Goal: Task Accomplishment & Management: Manage account settings

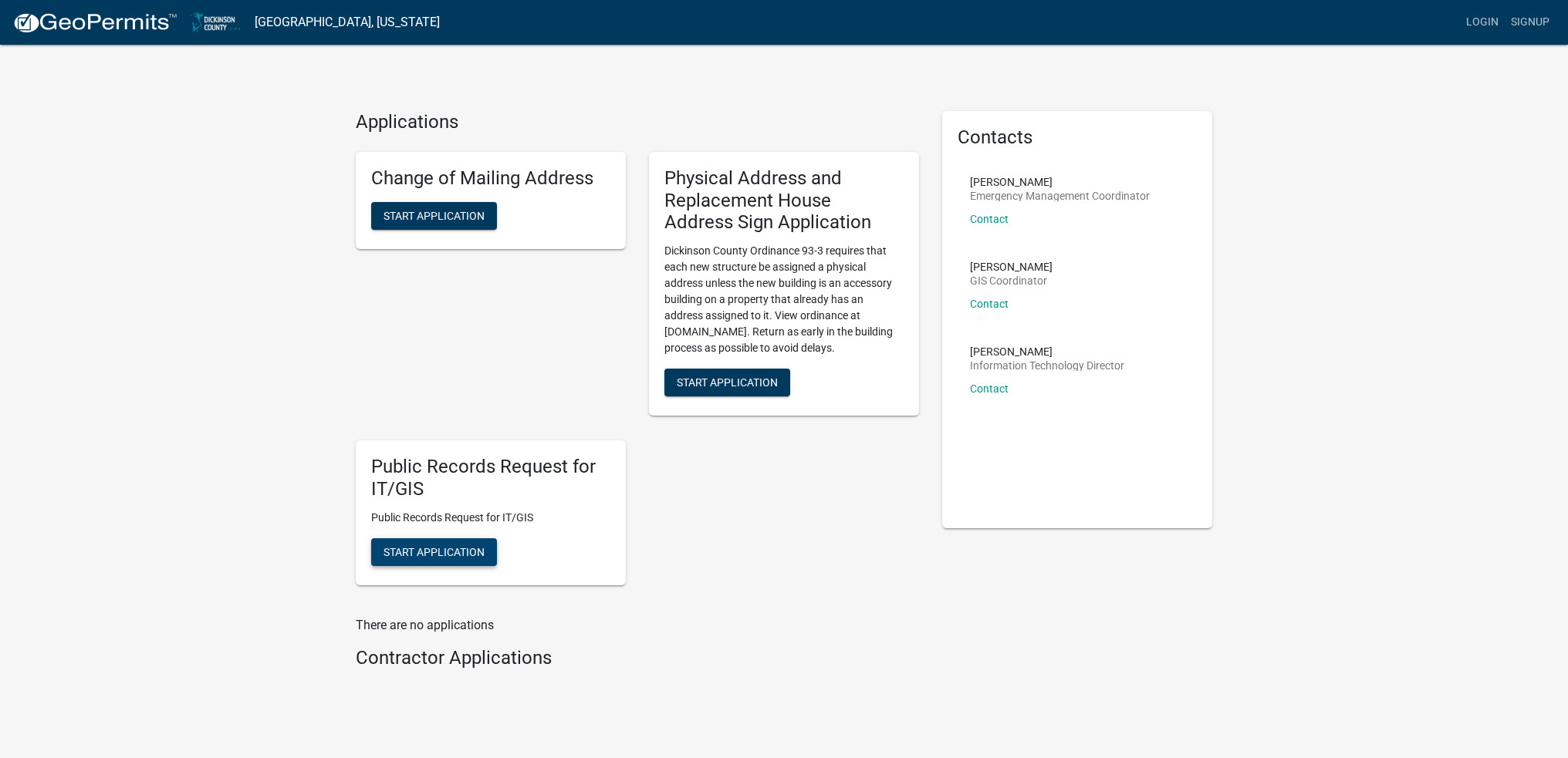
click at [417, 551] on span "Start Application" at bounding box center [434, 551] width 101 height 12
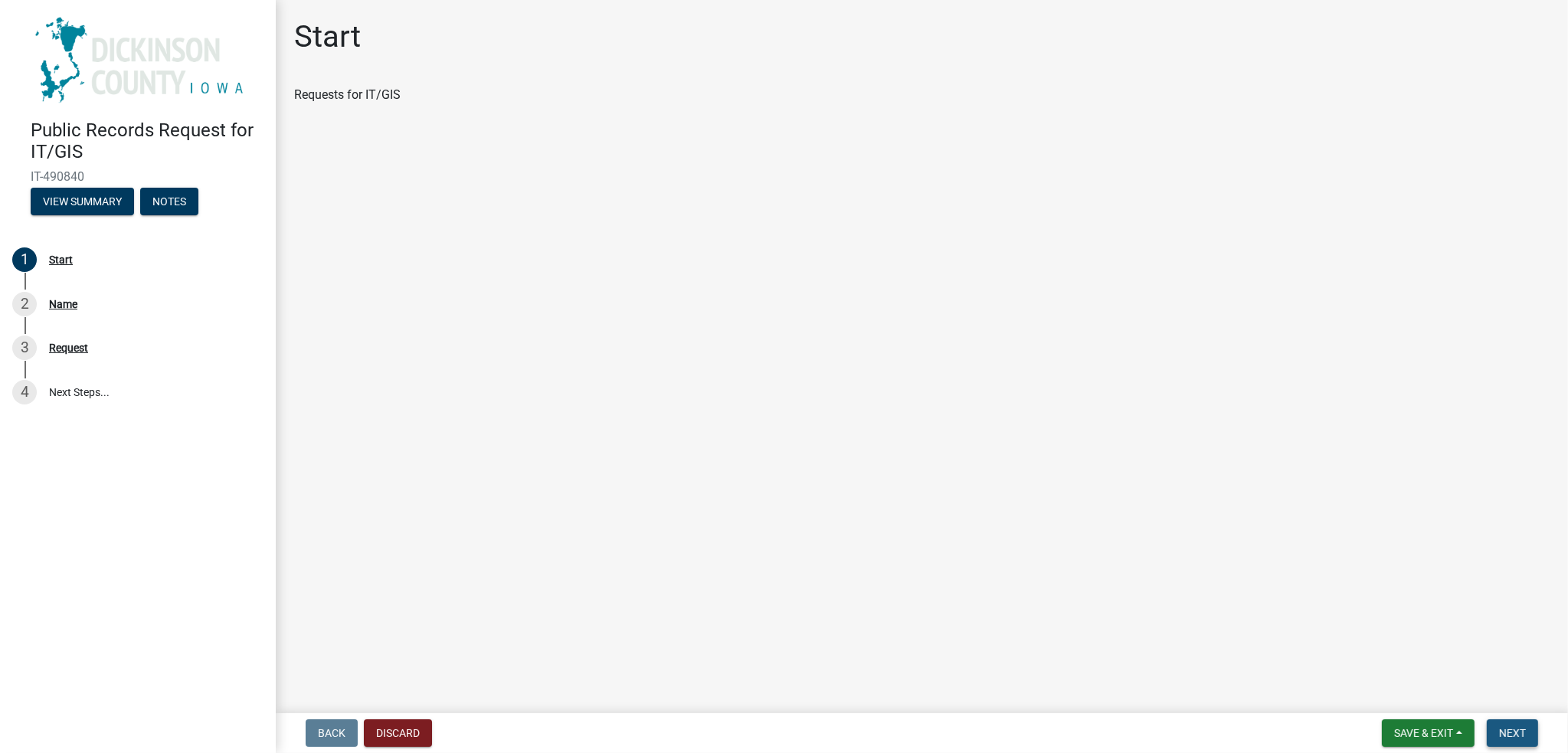
click at [1508, 722] on button "Next" at bounding box center [1513, 733] width 51 height 27
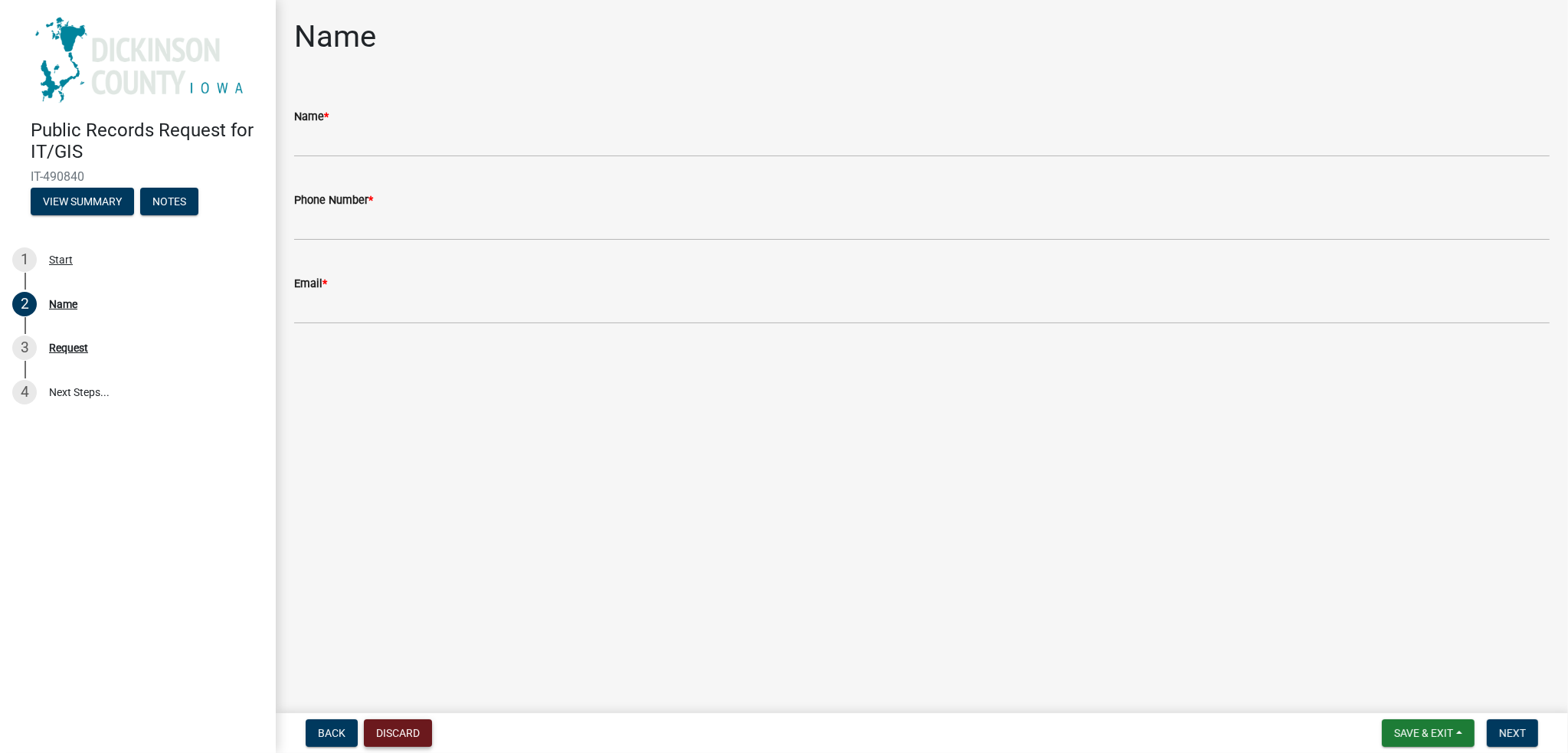
click at [395, 731] on button "Discard" at bounding box center [397, 733] width 68 height 27
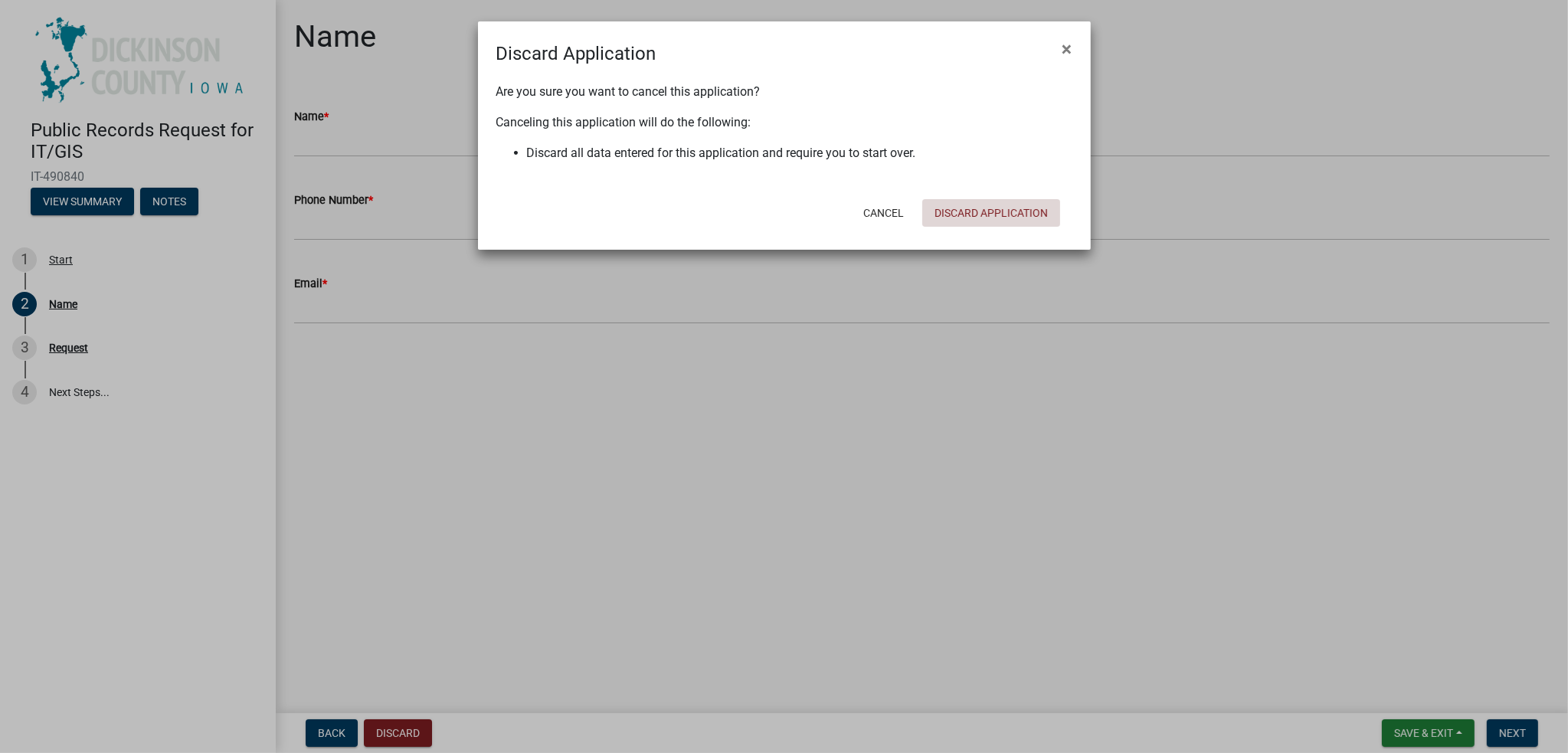
click at [982, 209] on button "Discard Application" at bounding box center [991, 213] width 138 height 27
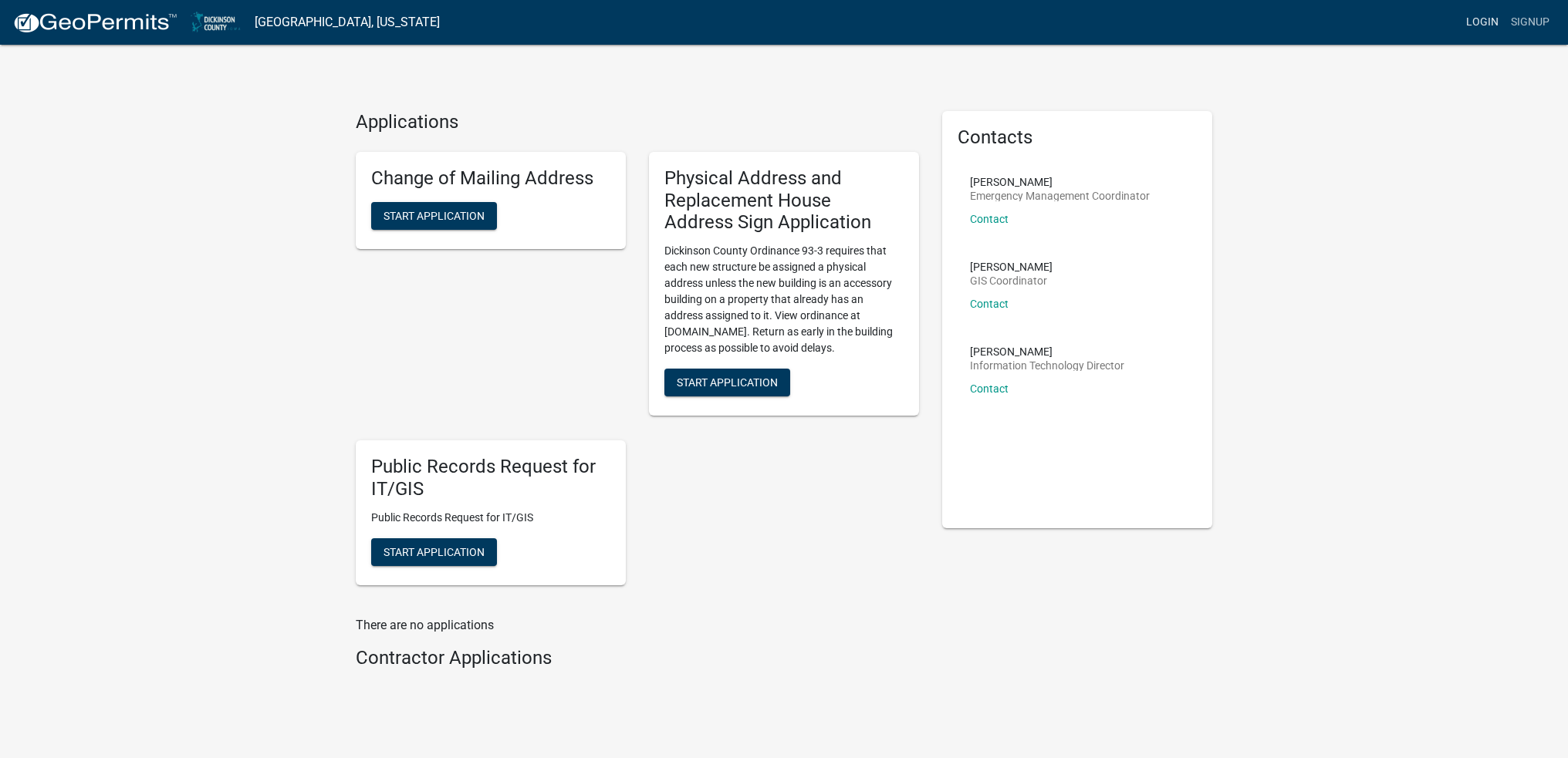
click at [1480, 23] on link "Login" at bounding box center [1482, 23] width 45 height 29
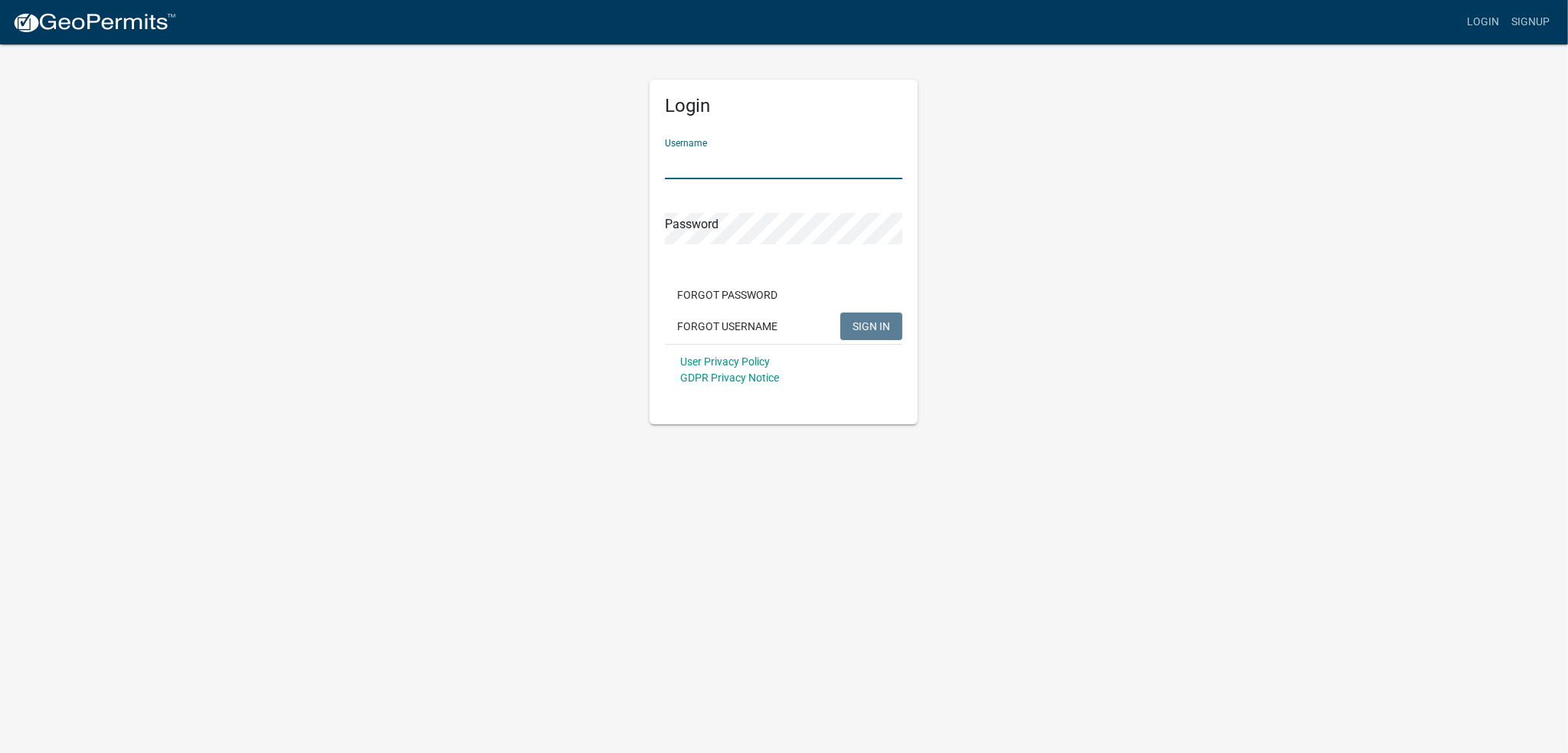
click at [705, 159] on input "Username" at bounding box center [783, 163] width 237 height 31
type input "[PERSON_NAME]"
click at [840, 313] on button "SIGN IN" at bounding box center [871, 327] width 62 height 27
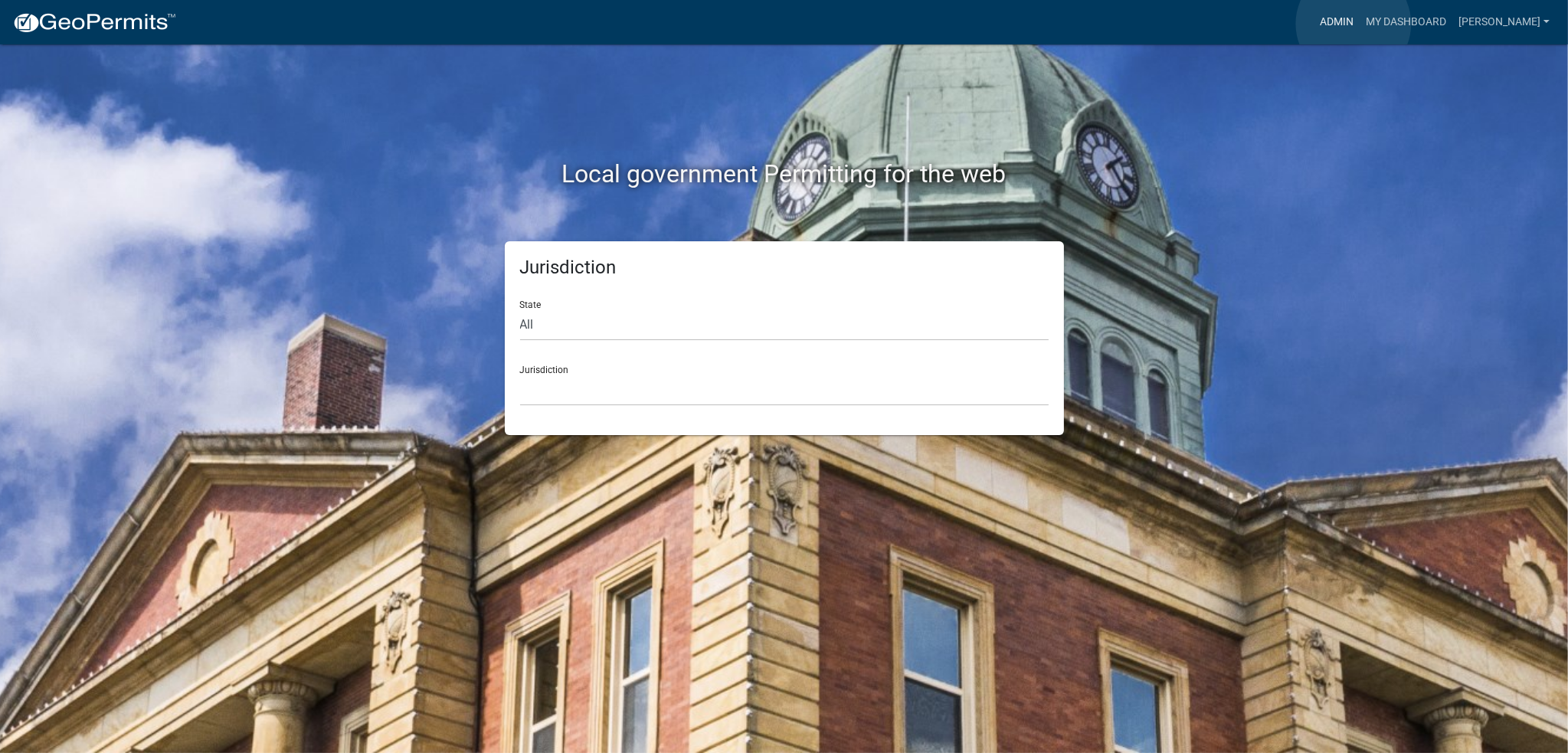
click at [1353, 24] on link "Admin" at bounding box center [1336, 23] width 46 height 29
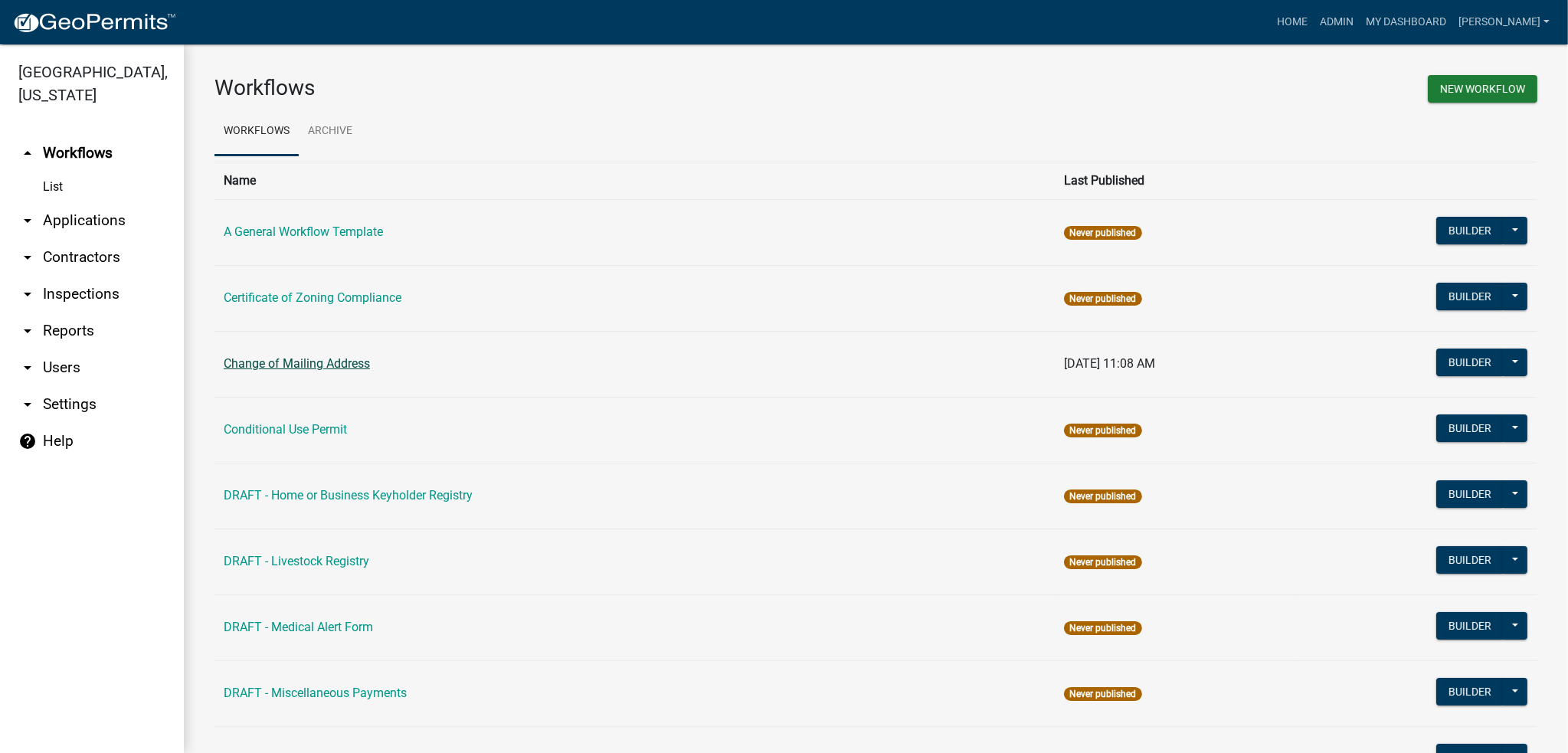
click at [334, 366] on link "Change of Mailing Address" at bounding box center [297, 364] width 146 height 14
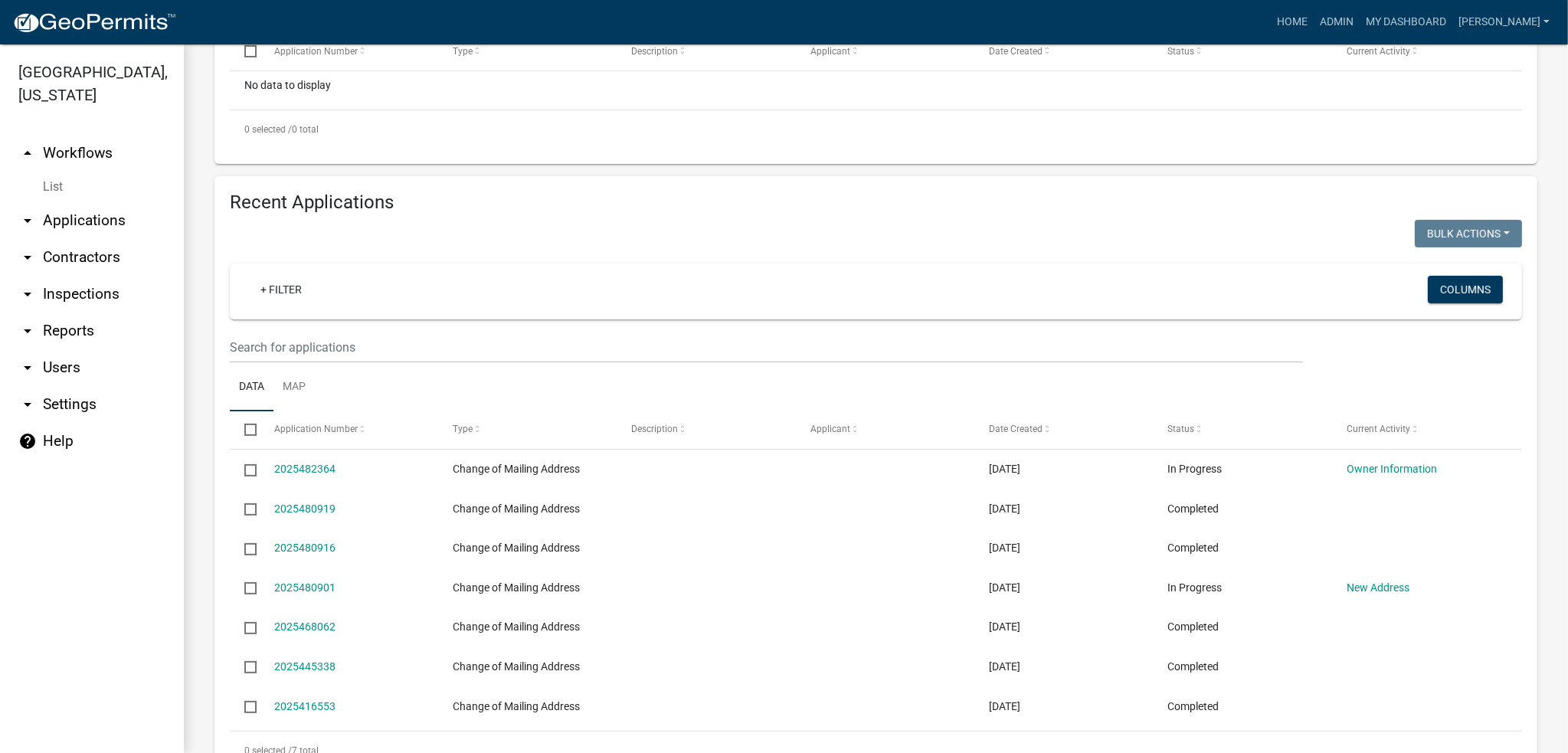
scroll to position [459, 0]
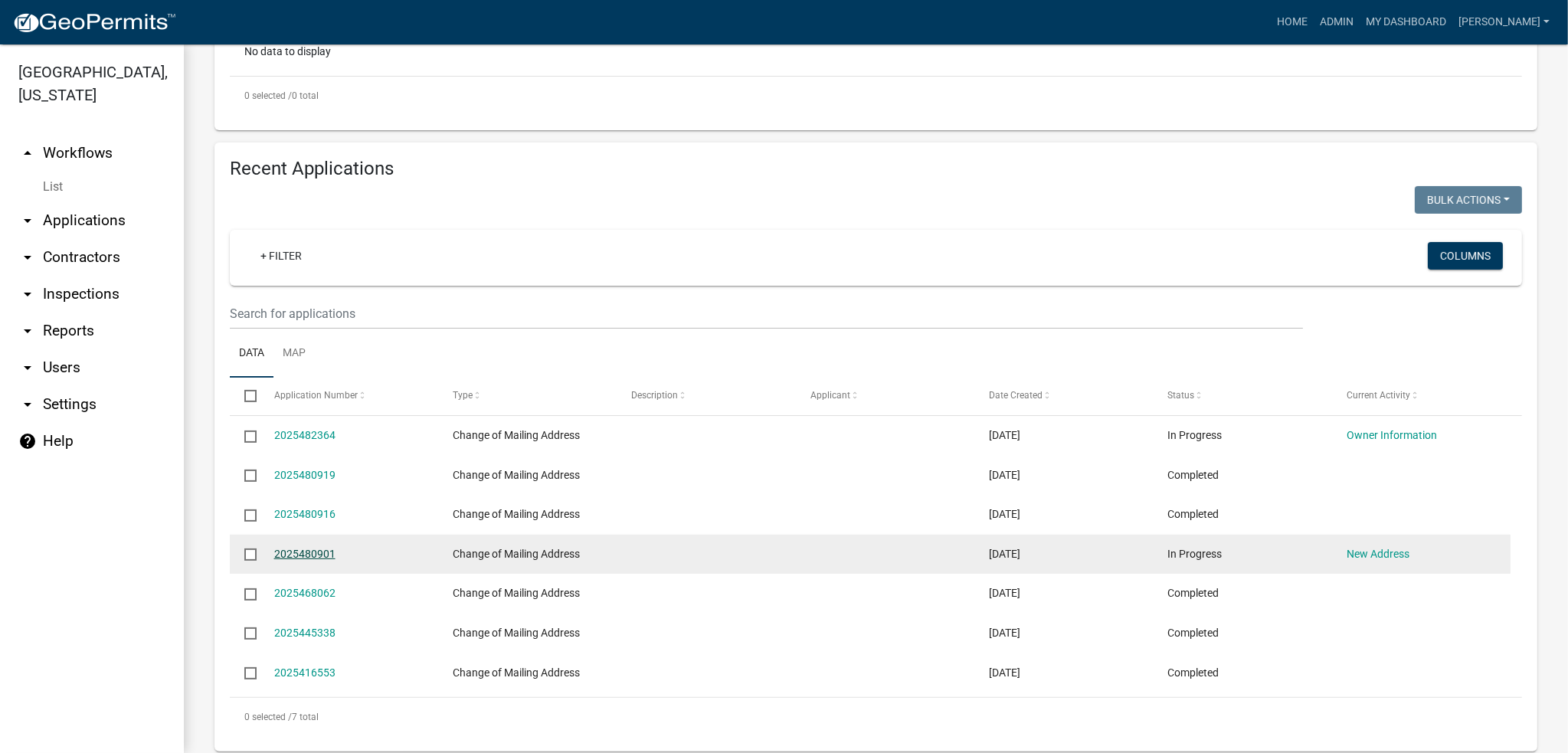
click at [318, 554] on link "2025480901" at bounding box center [305, 553] width 61 height 12
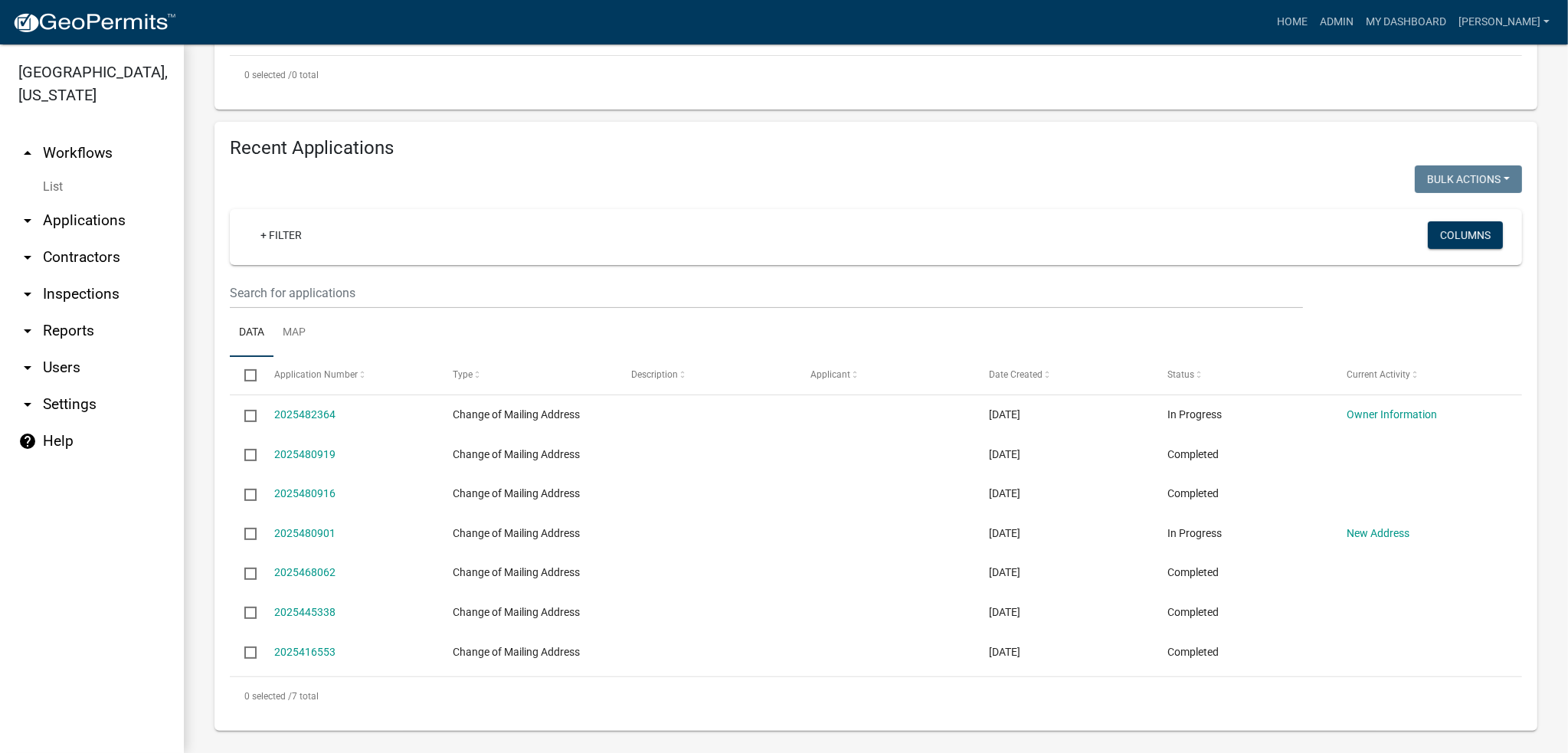
scroll to position [488, 0]
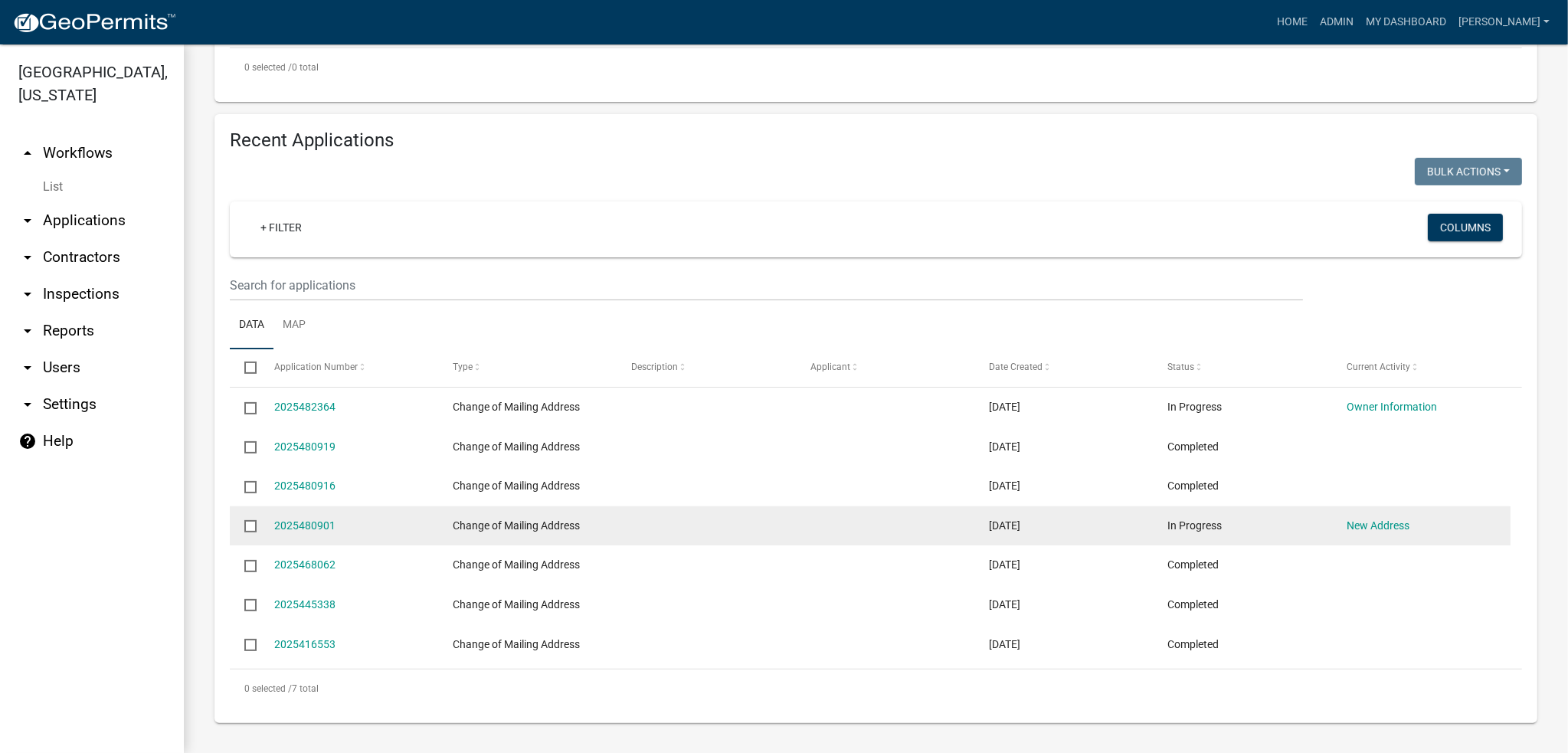
click at [250, 526] on input "checkbox" at bounding box center [249, 525] width 10 height 10
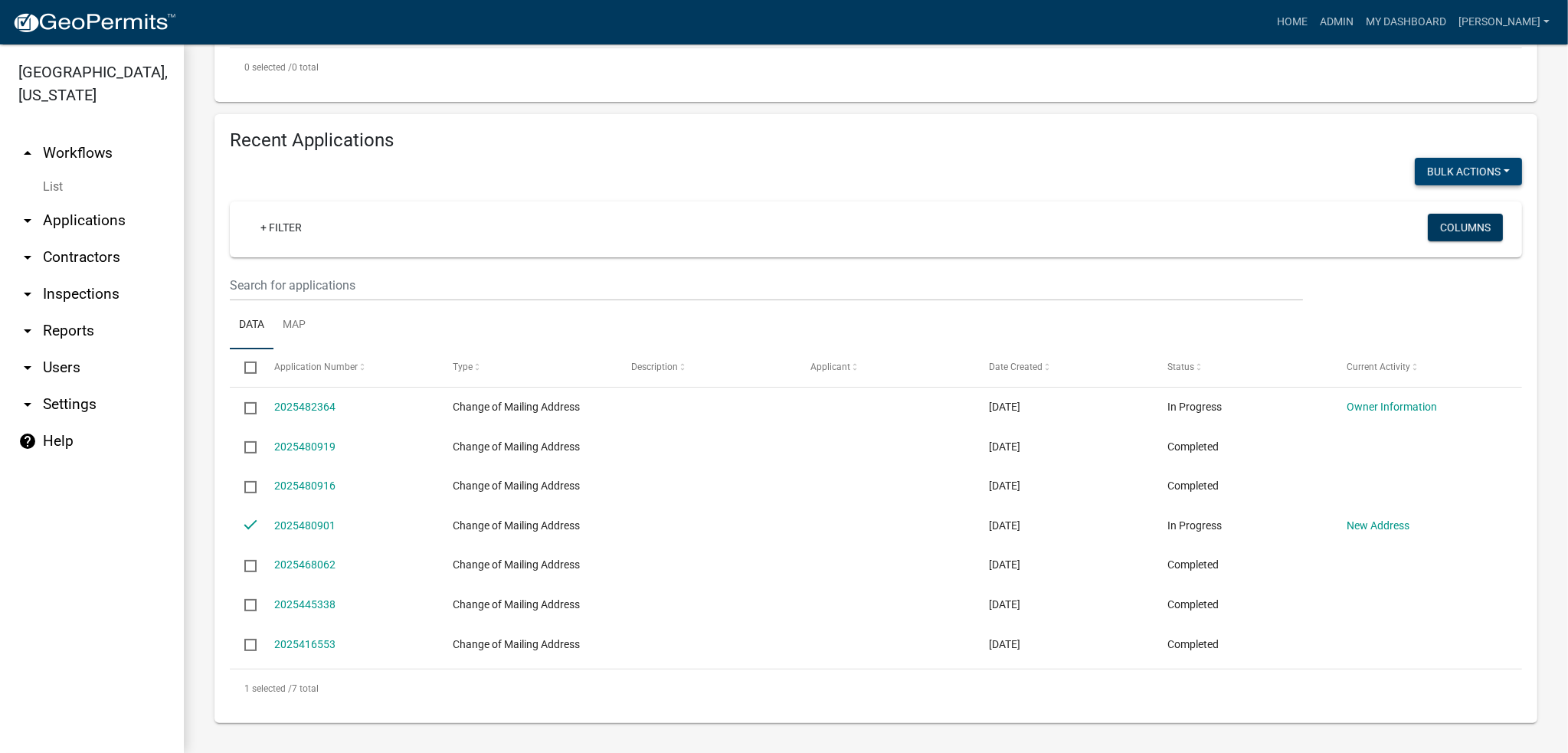
click at [1443, 167] on button "Bulk Actions" at bounding box center [1467, 171] width 107 height 27
click at [1436, 216] on button "Void" at bounding box center [1460, 212] width 122 height 37
checkbox input "false"
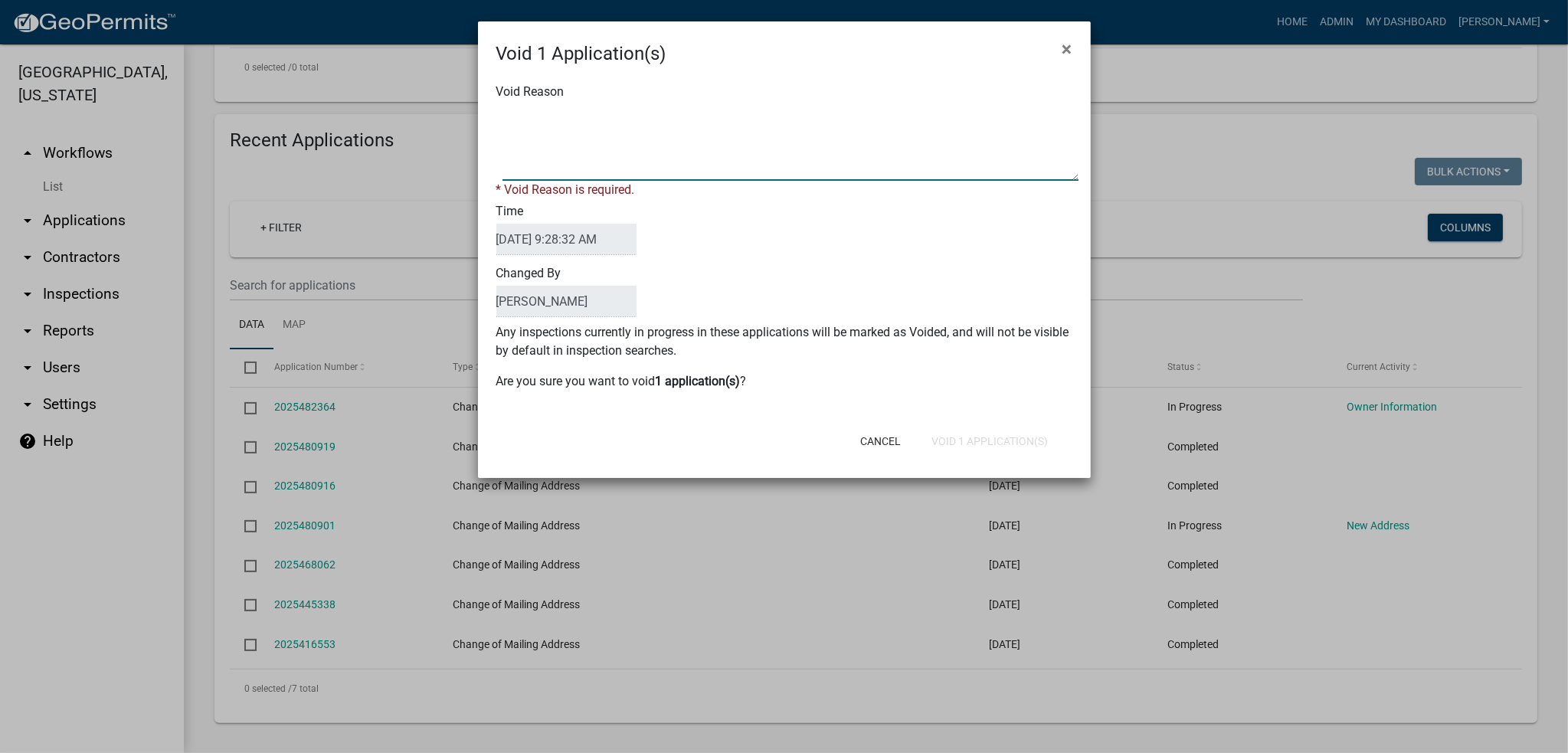
click at [576, 154] on textarea "Void Reason" at bounding box center [790, 142] width 576 height 76
type textarea "never completed"
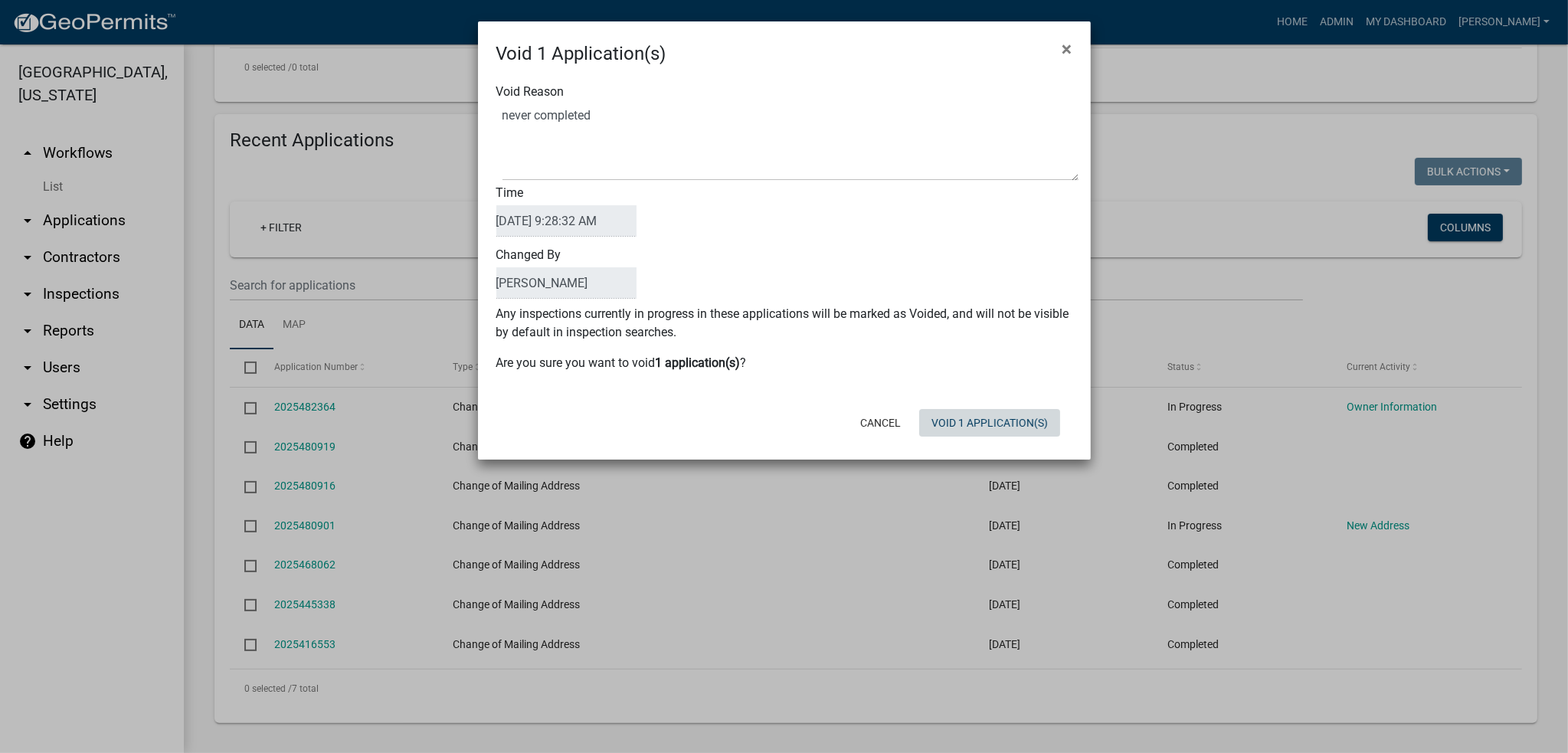
click at [963, 438] on div "Cancel Void 1 Application(s)" at bounding box center [885, 423] width 378 height 40
click at [964, 424] on button "Void 1 Application(s)" at bounding box center [989, 423] width 141 height 27
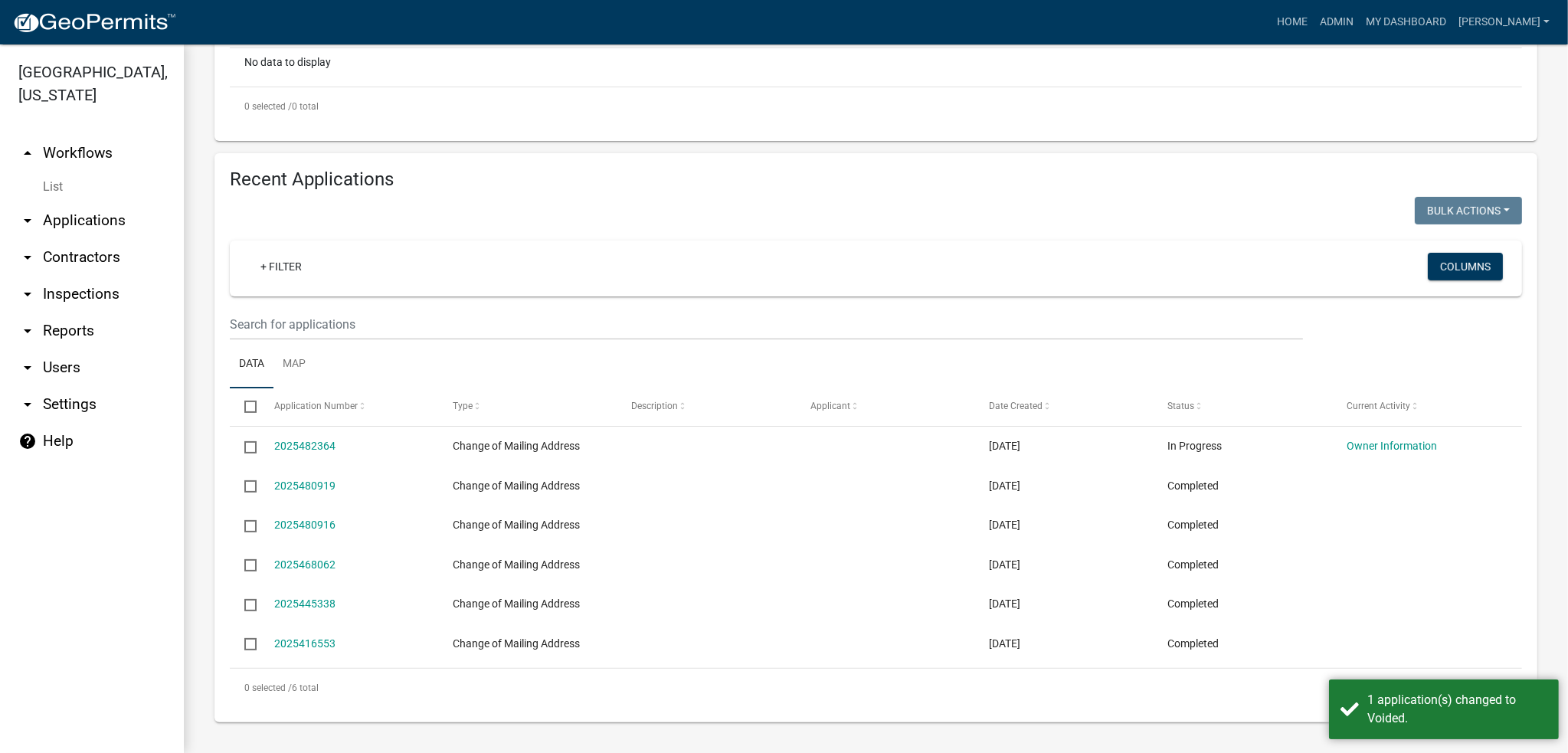
scroll to position [448, 0]
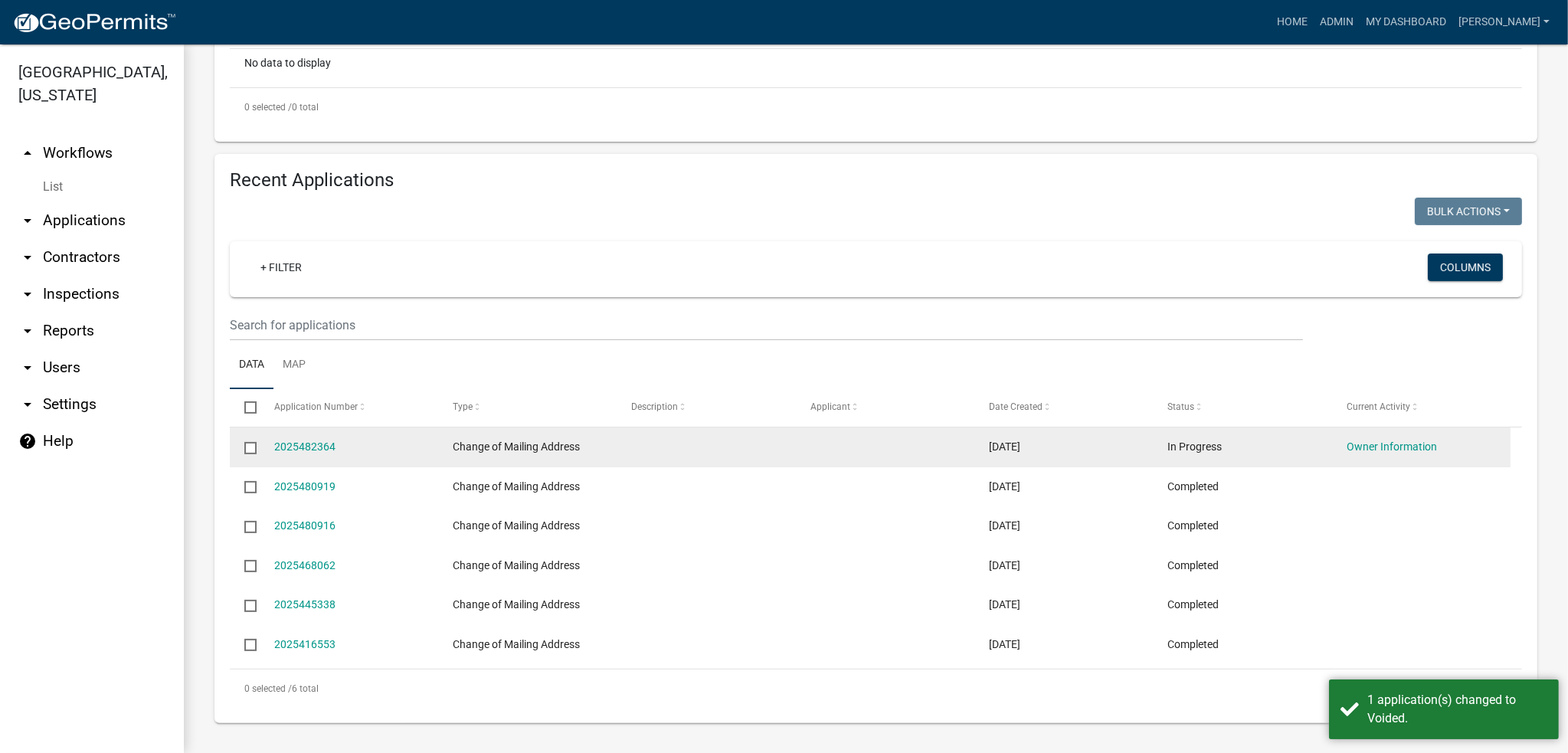
click at [251, 446] on input "checkbox" at bounding box center [249, 447] width 10 height 10
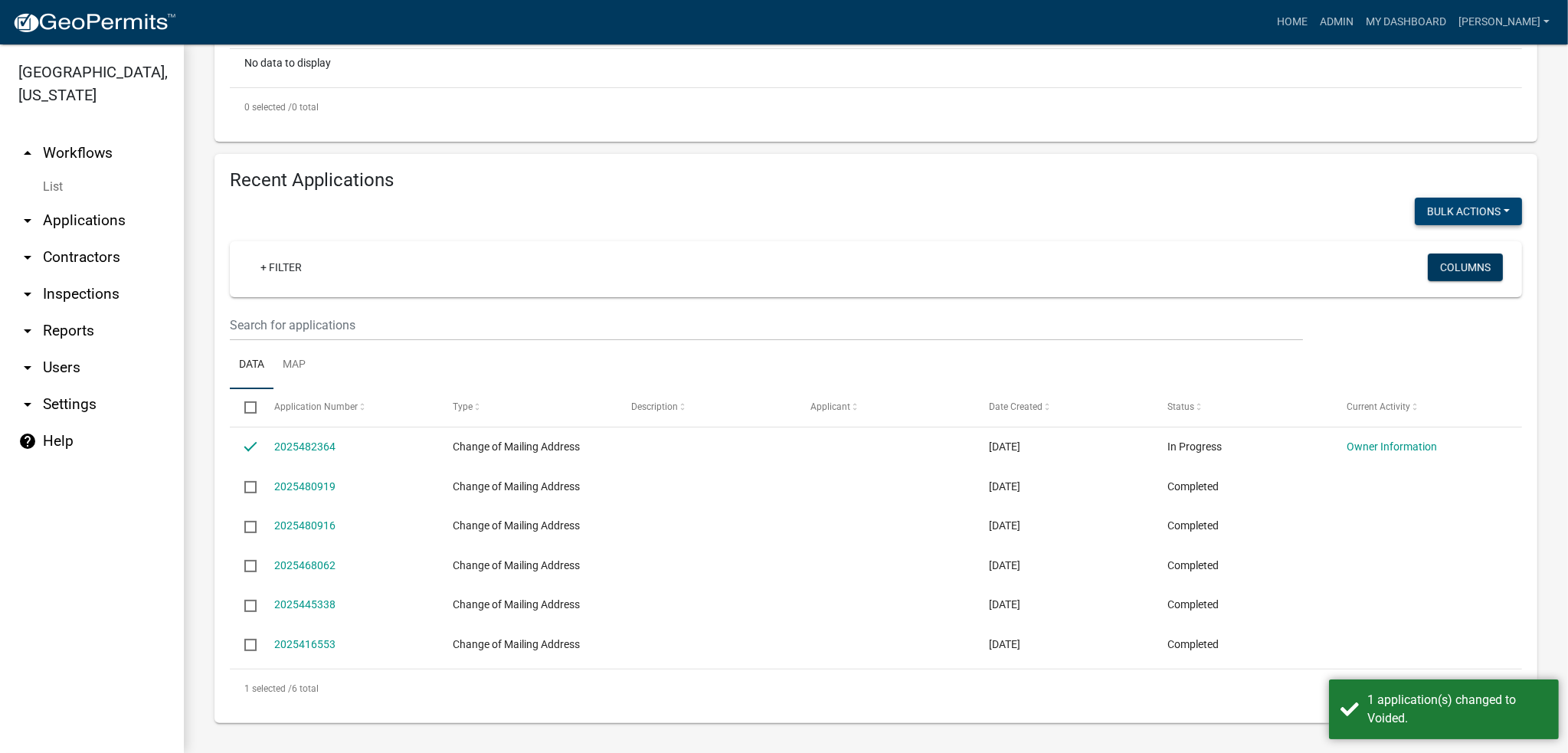
click at [1446, 211] on button "Bulk Actions" at bounding box center [1467, 212] width 107 height 27
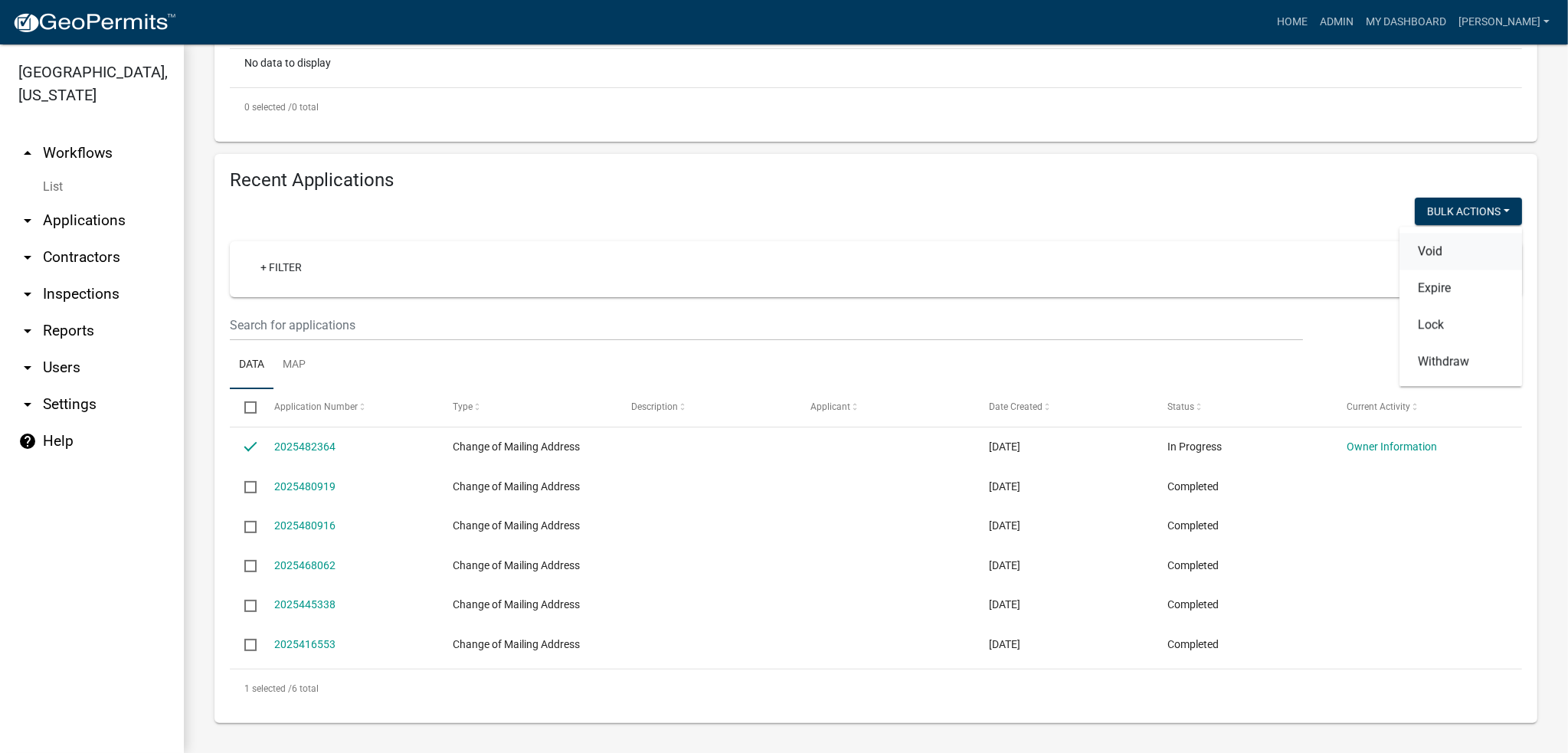
click at [1422, 243] on button "Void" at bounding box center [1460, 252] width 122 height 37
checkbox input "false"
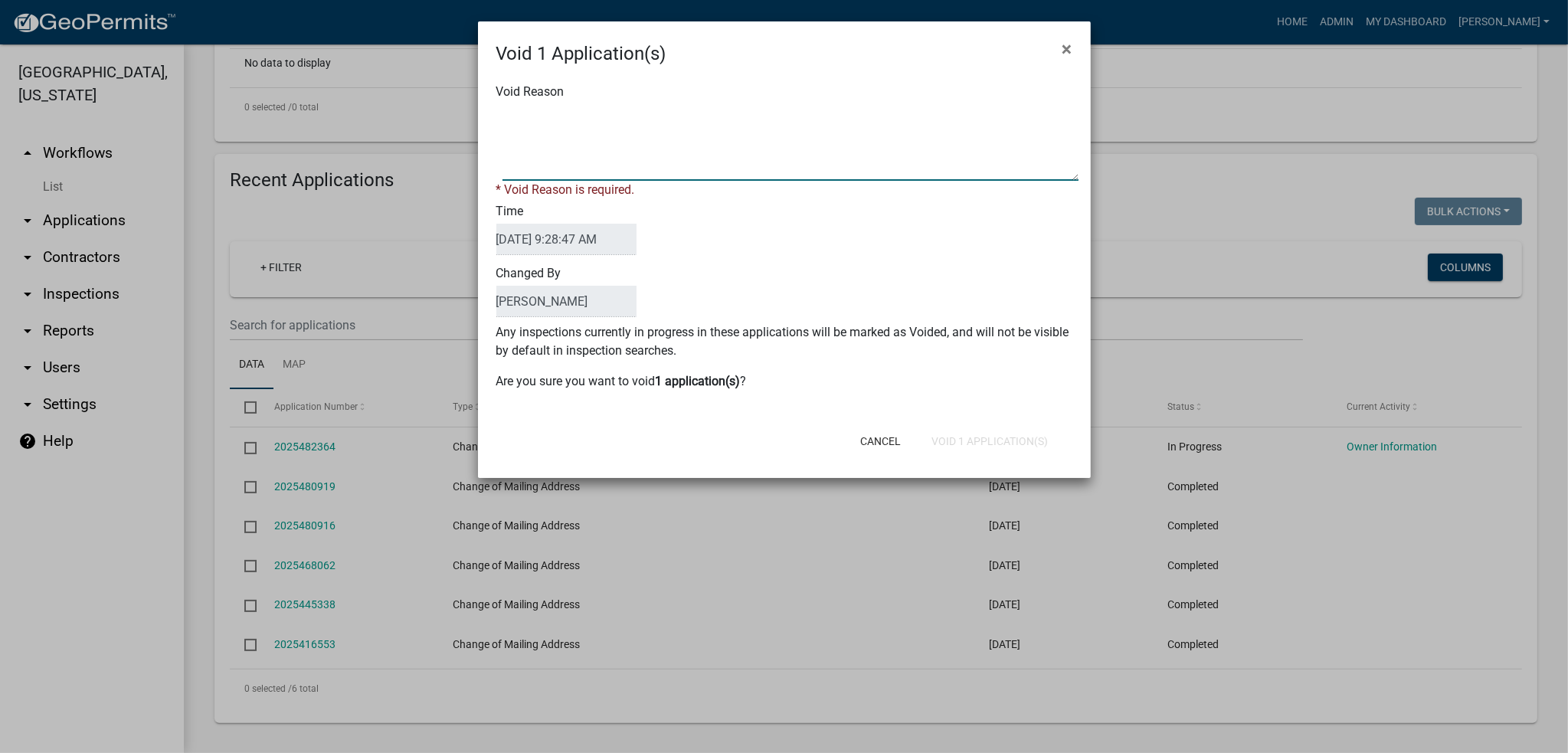
click at [539, 150] on textarea "Void Reason" at bounding box center [790, 142] width 576 height 76
type textarea "never completed"
click at [1005, 438] on div "Cancel Void 1 Application(s)" at bounding box center [885, 442] width 378 height 40
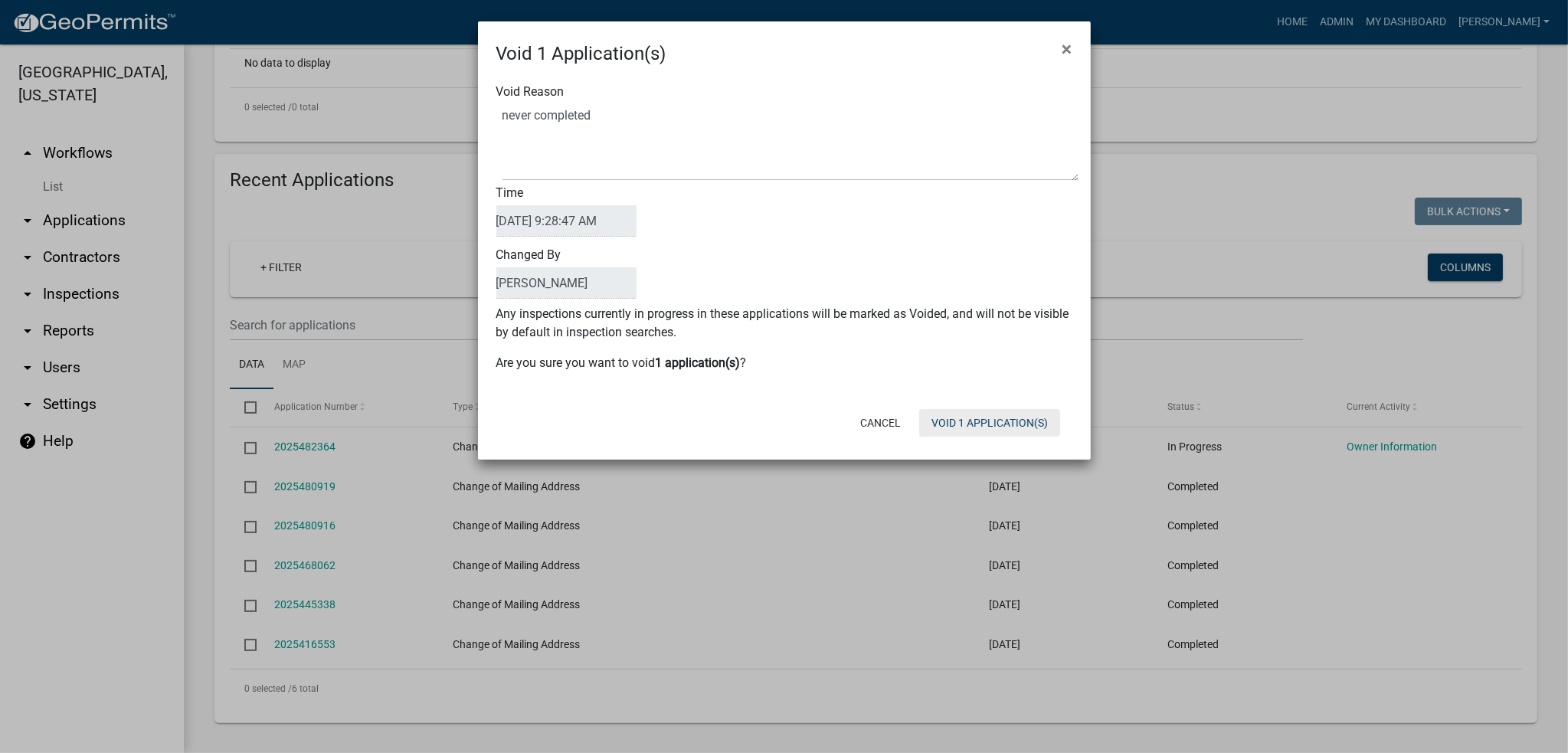
click at [983, 419] on button "Void 1 Application(s)" at bounding box center [989, 423] width 141 height 27
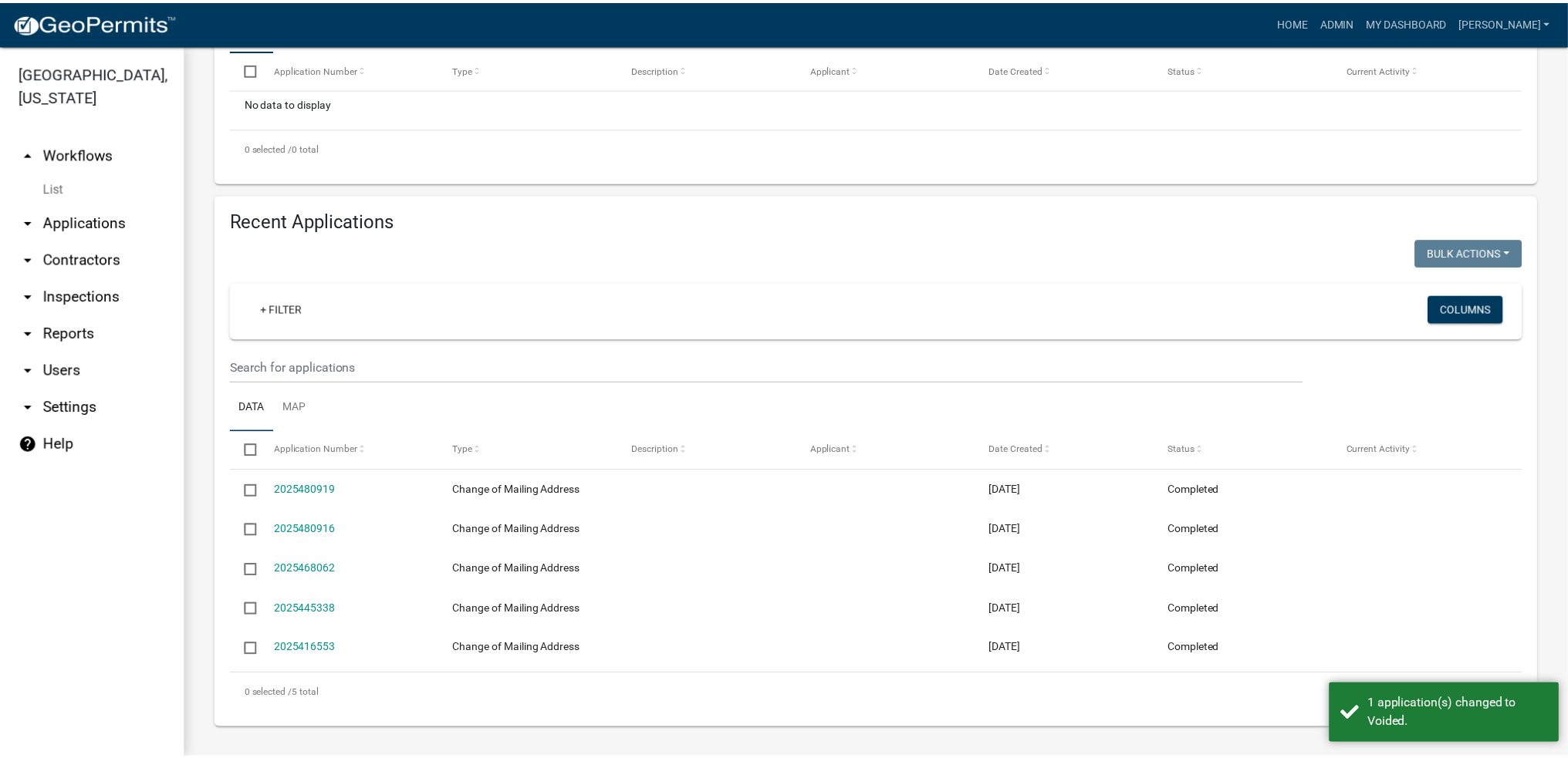
scroll to position [412, 0]
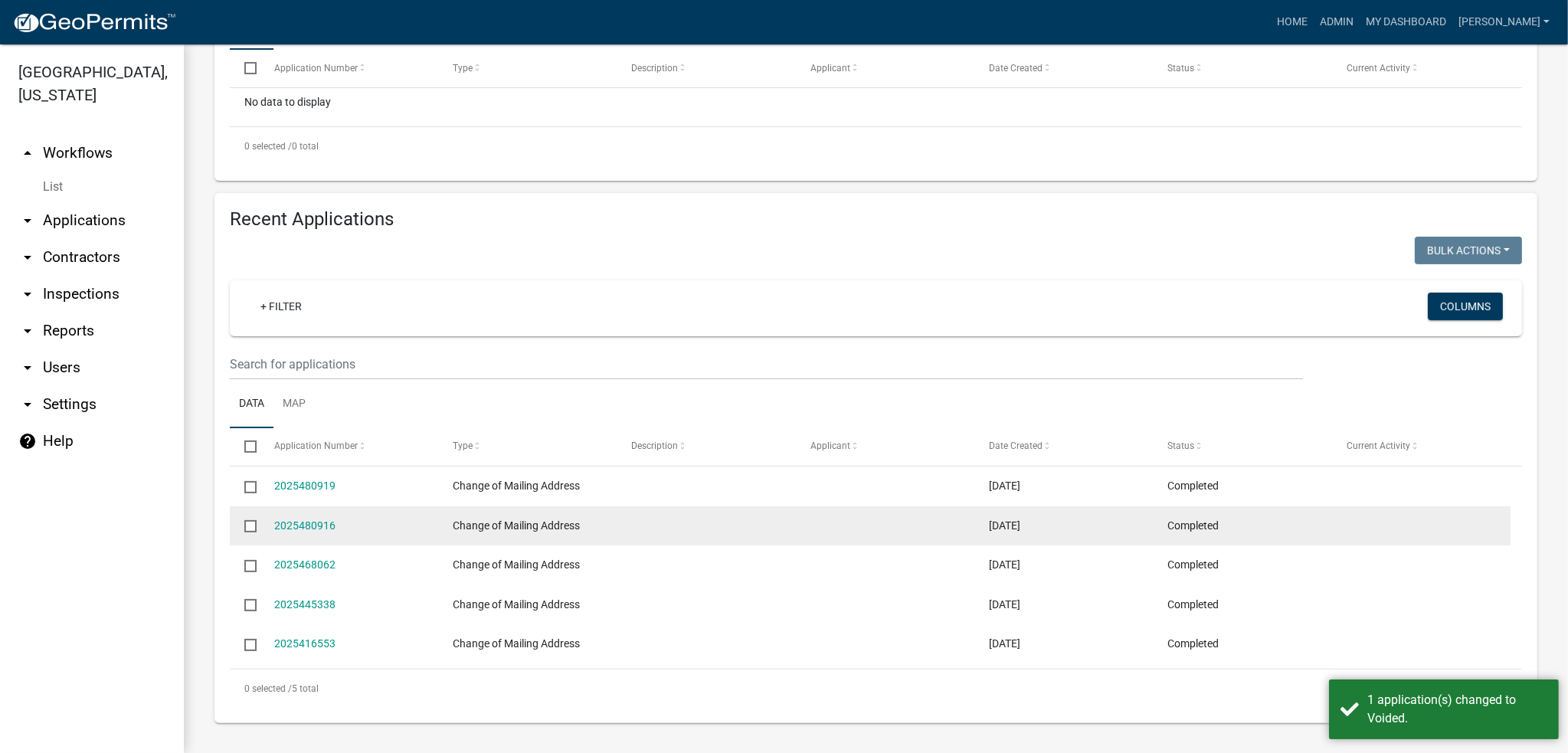
click at [338, 528] on div "2025480916" at bounding box center [349, 526] width 150 height 18
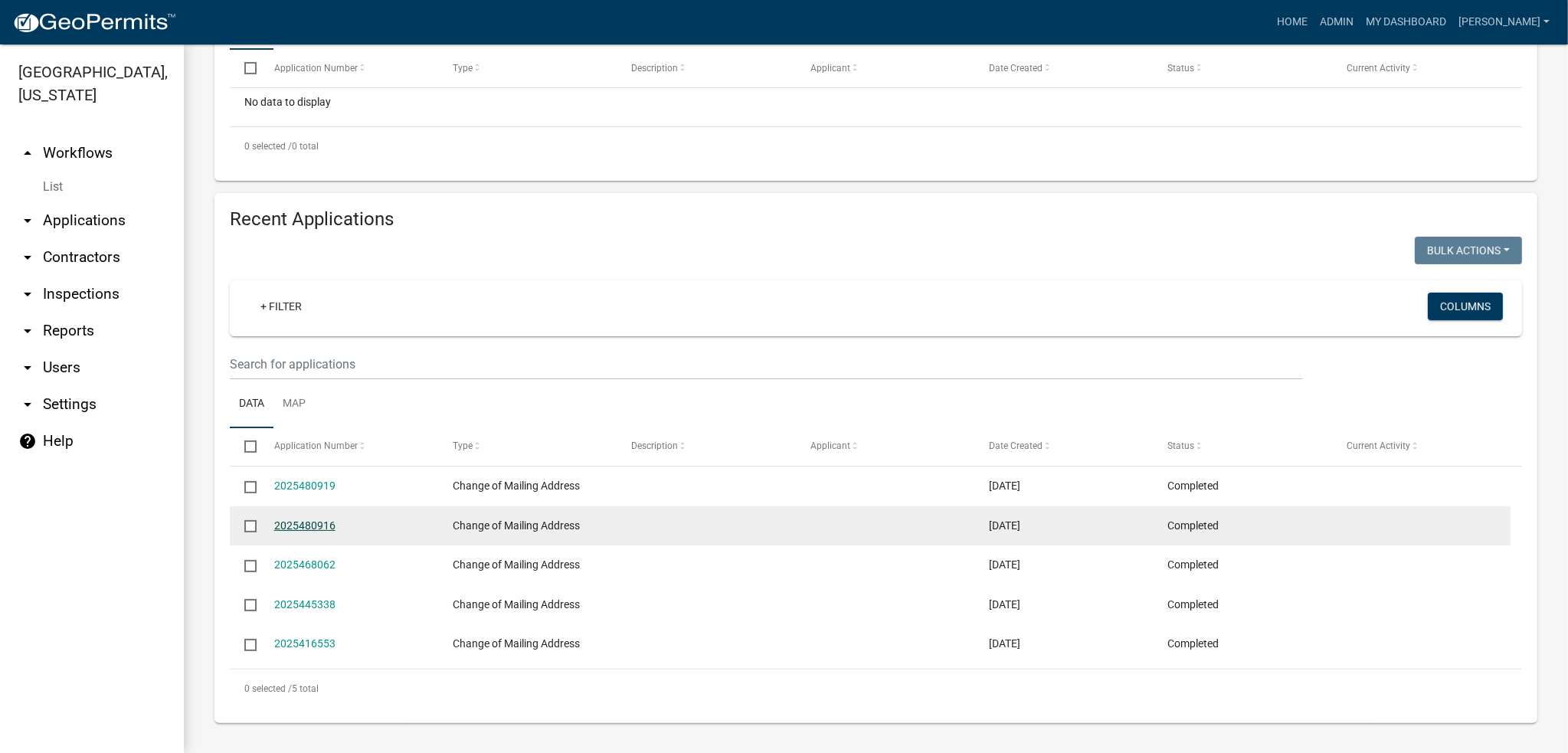
click at [315, 525] on link "2025480916" at bounding box center [305, 525] width 61 height 12
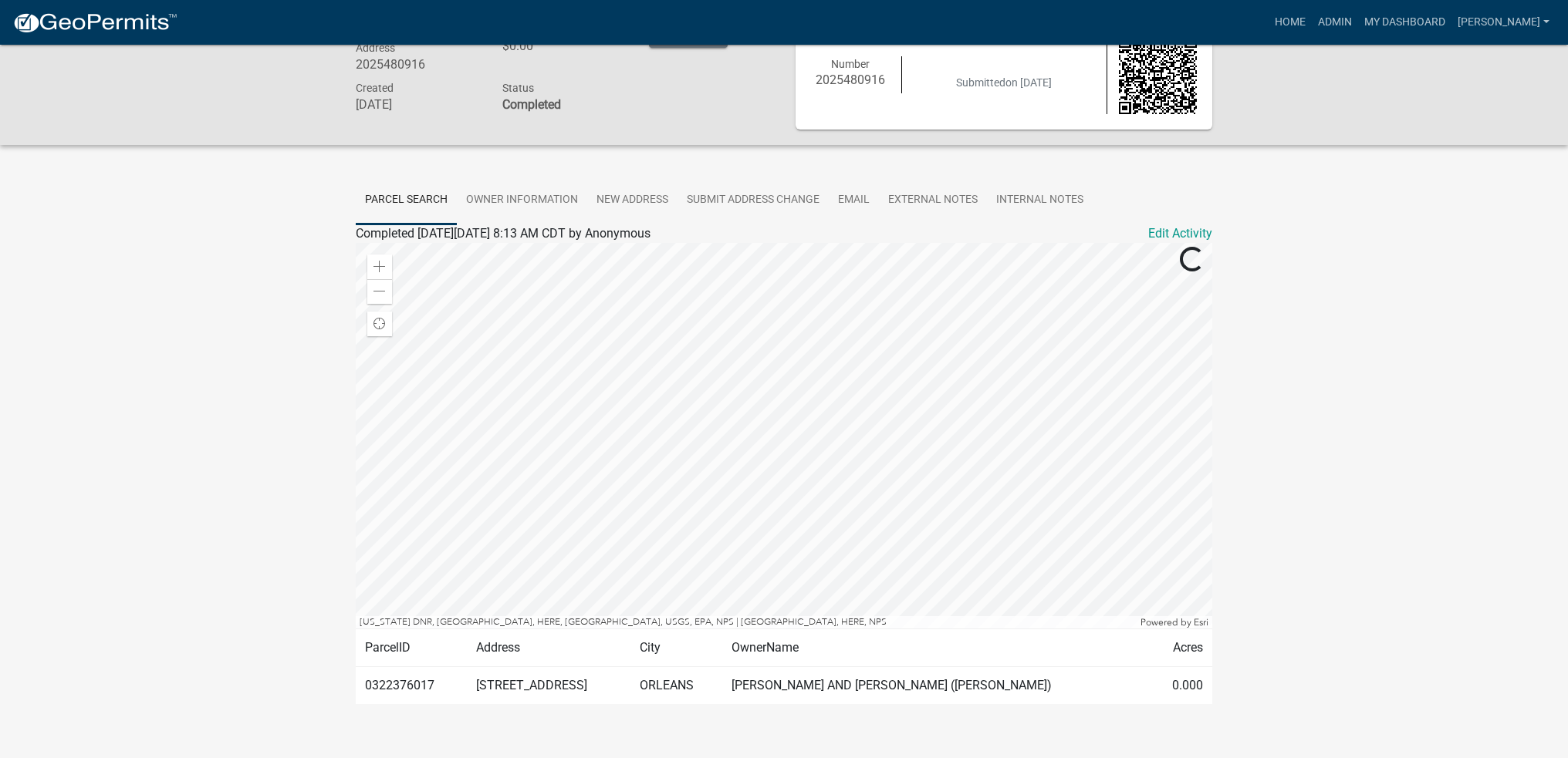
scroll to position [62, 0]
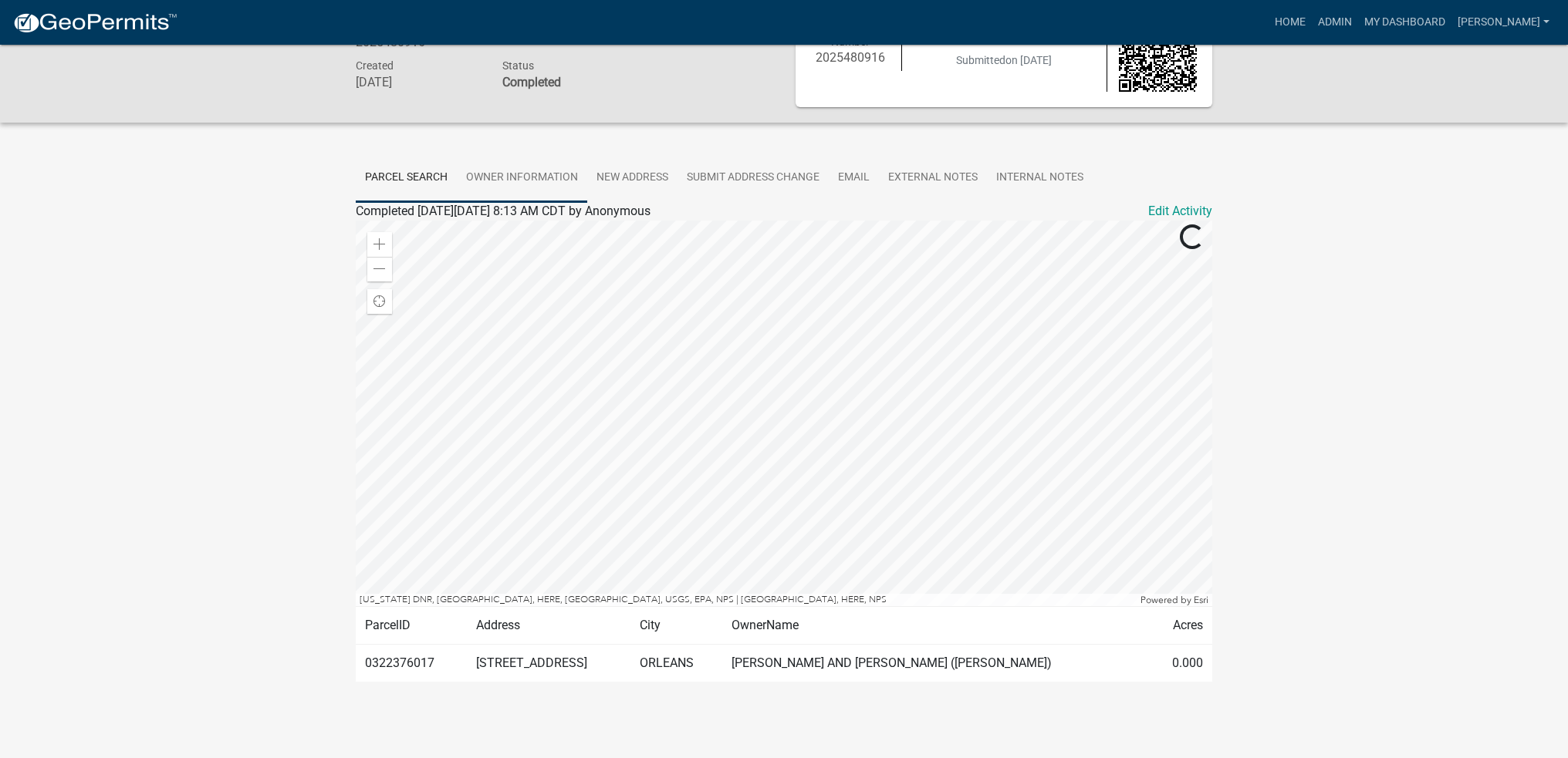
click at [546, 185] on link "Owner Information" at bounding box center [522, 178] width 130 height 49
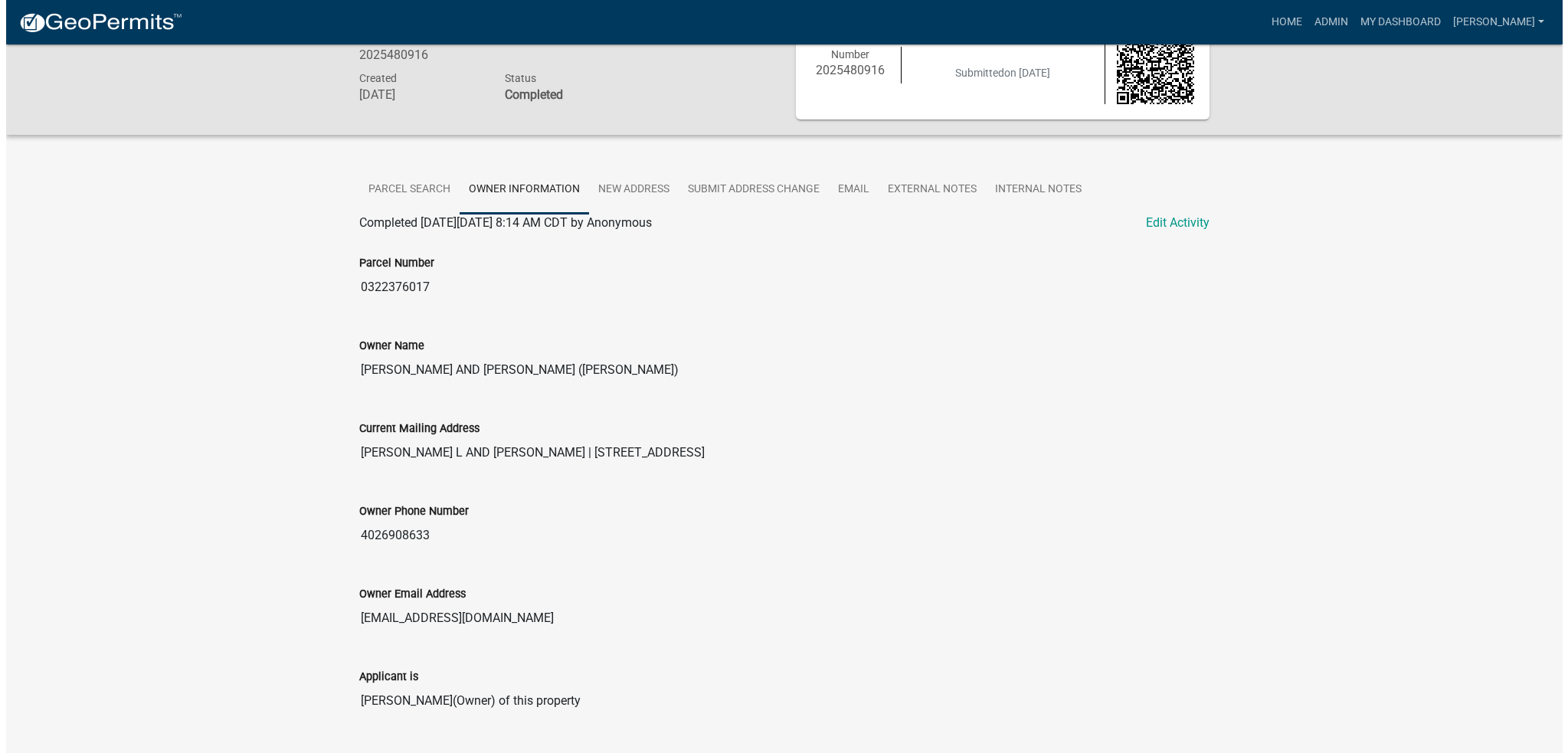
scroll to position [0, 0]
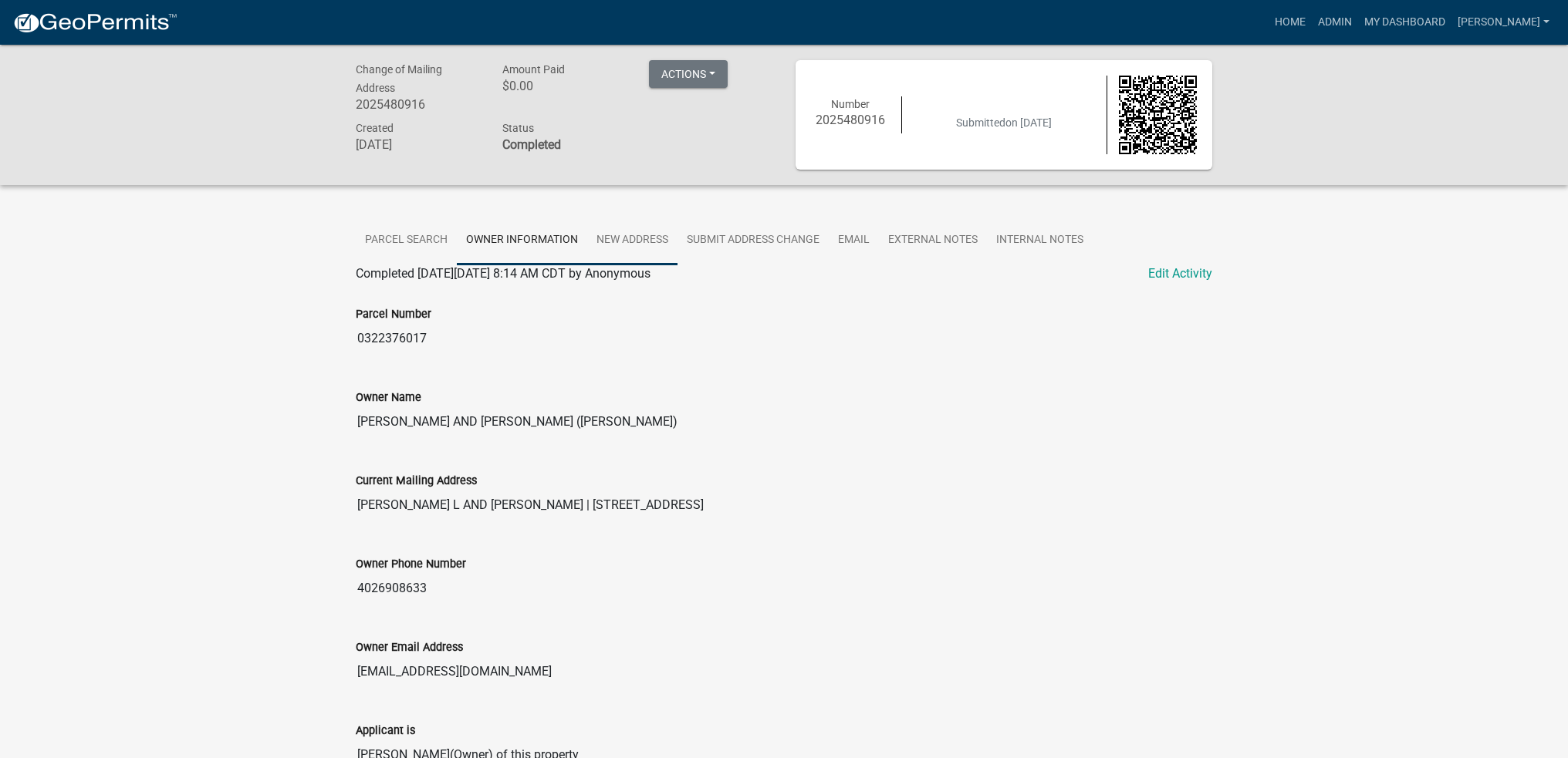
click at [624, 234] on link "New Address" at bounding box center [632, 241] width 90 height 49
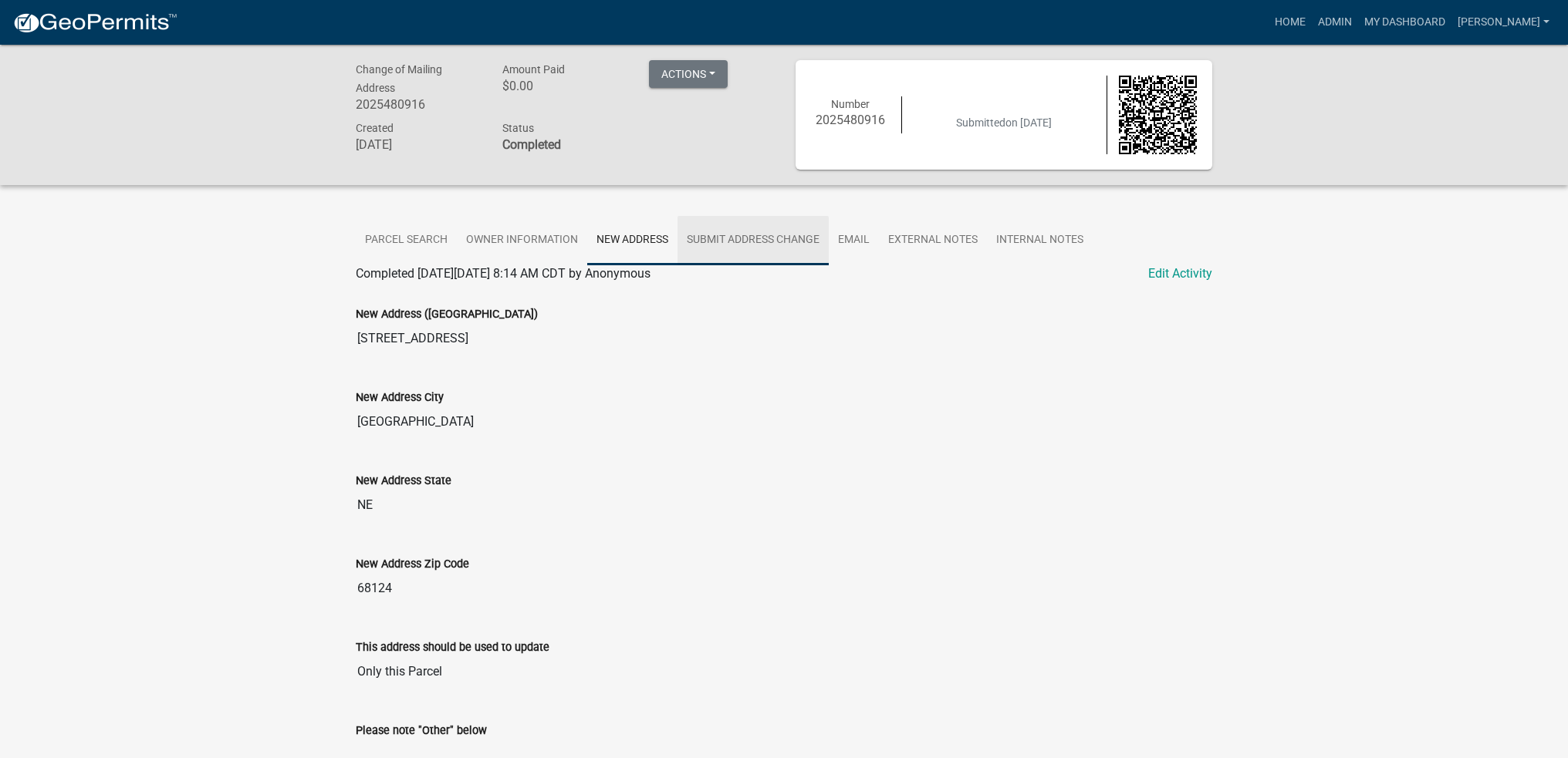
click at [780, 234] on link "Submit Address Change" at bounding box center [753, 241] width 152 height 49
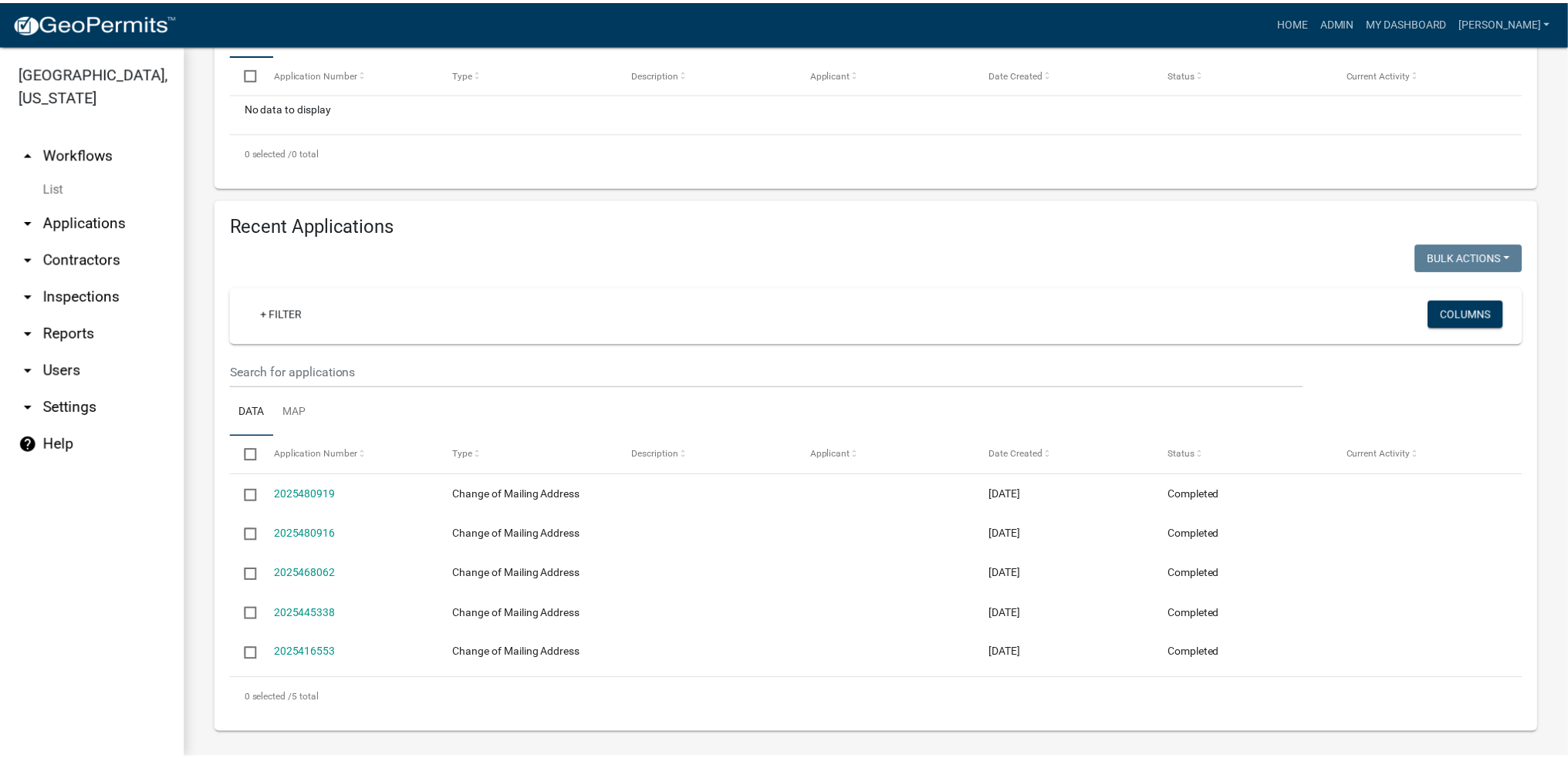
scroll to position [412, 0]
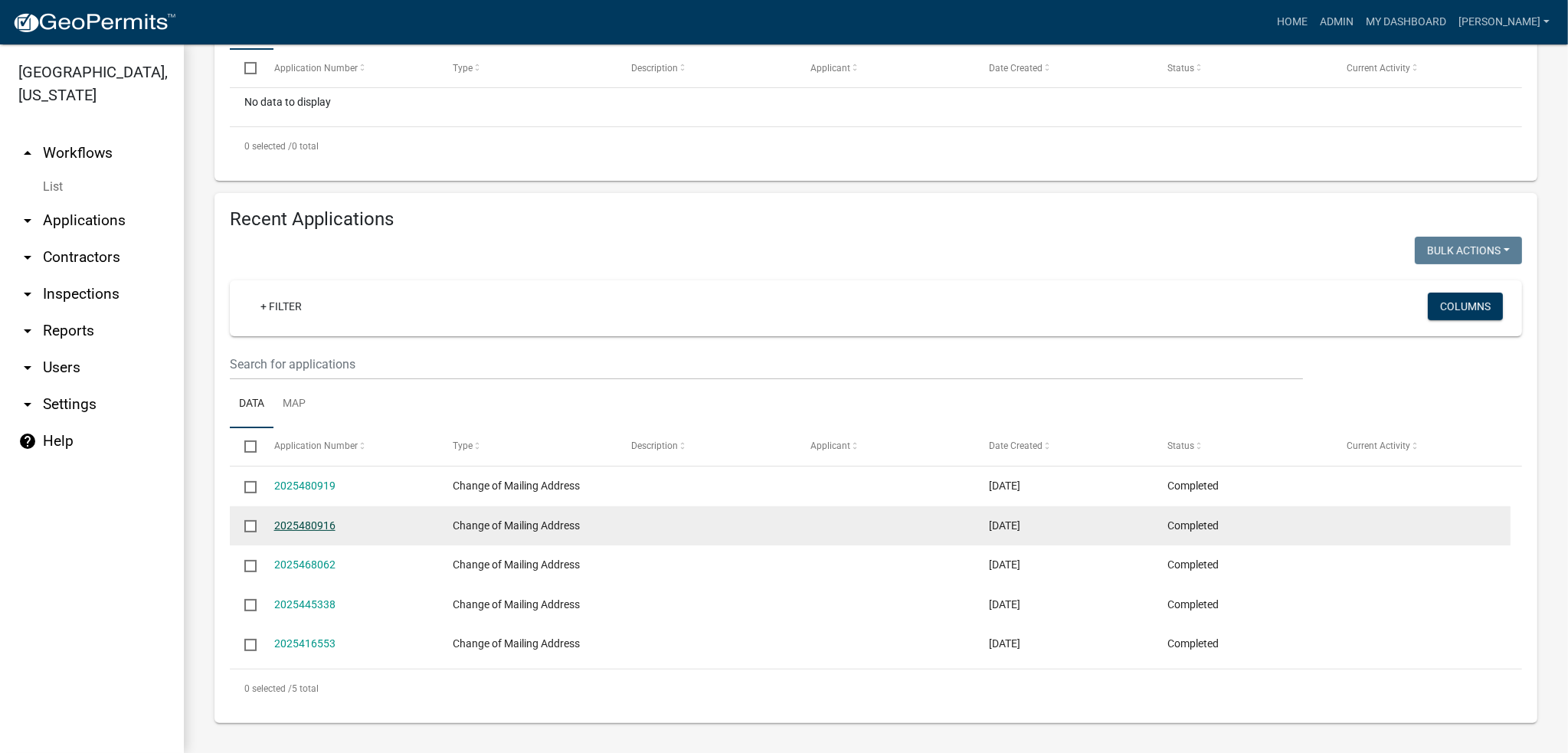
click at [318, 526] on link "2025480916" at bounding box center [305, 525] width 61 height 12
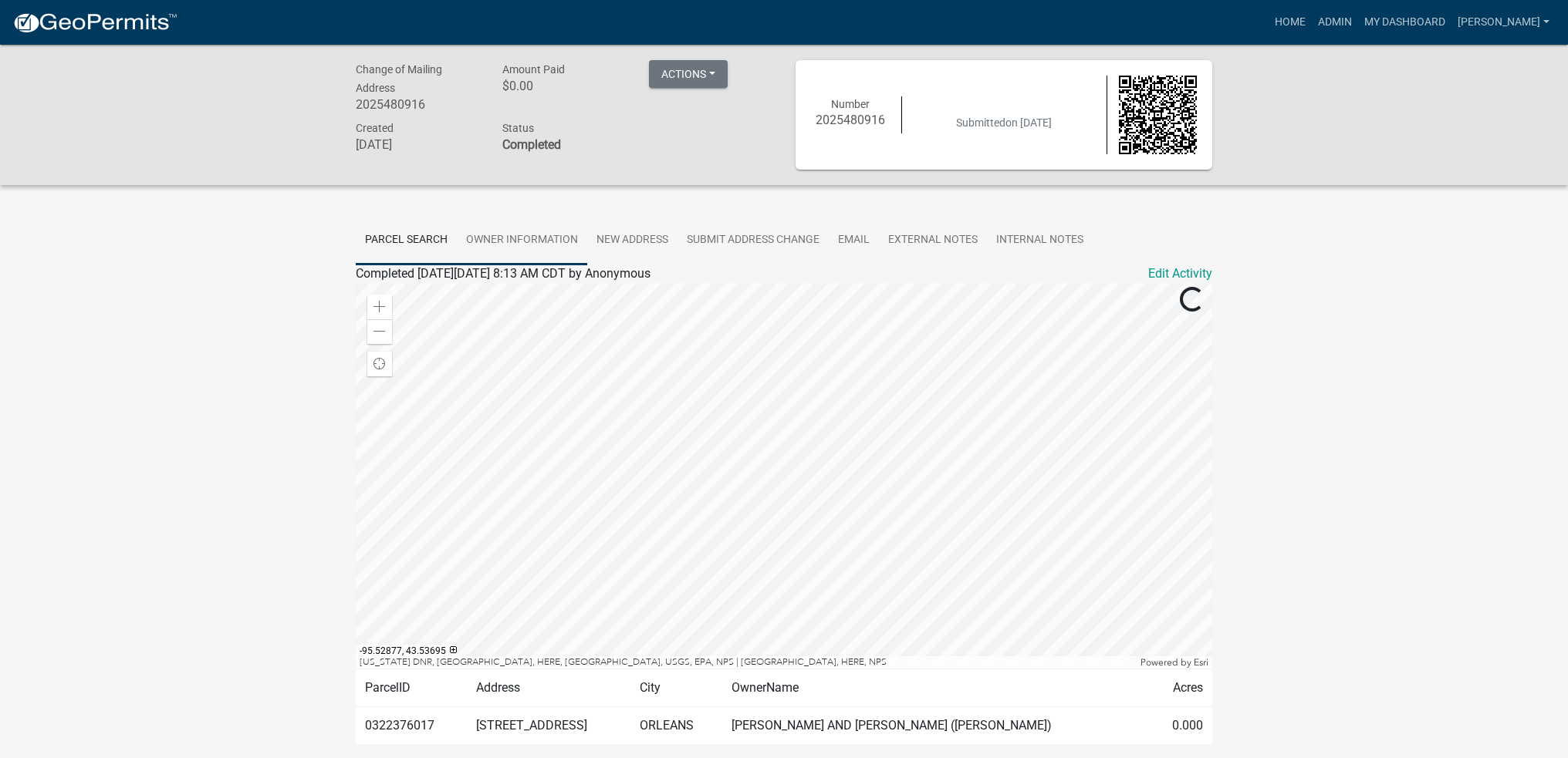
click at [518, 239] on link "Owner Information" at bounding box center [522, 241] width 130 height 49
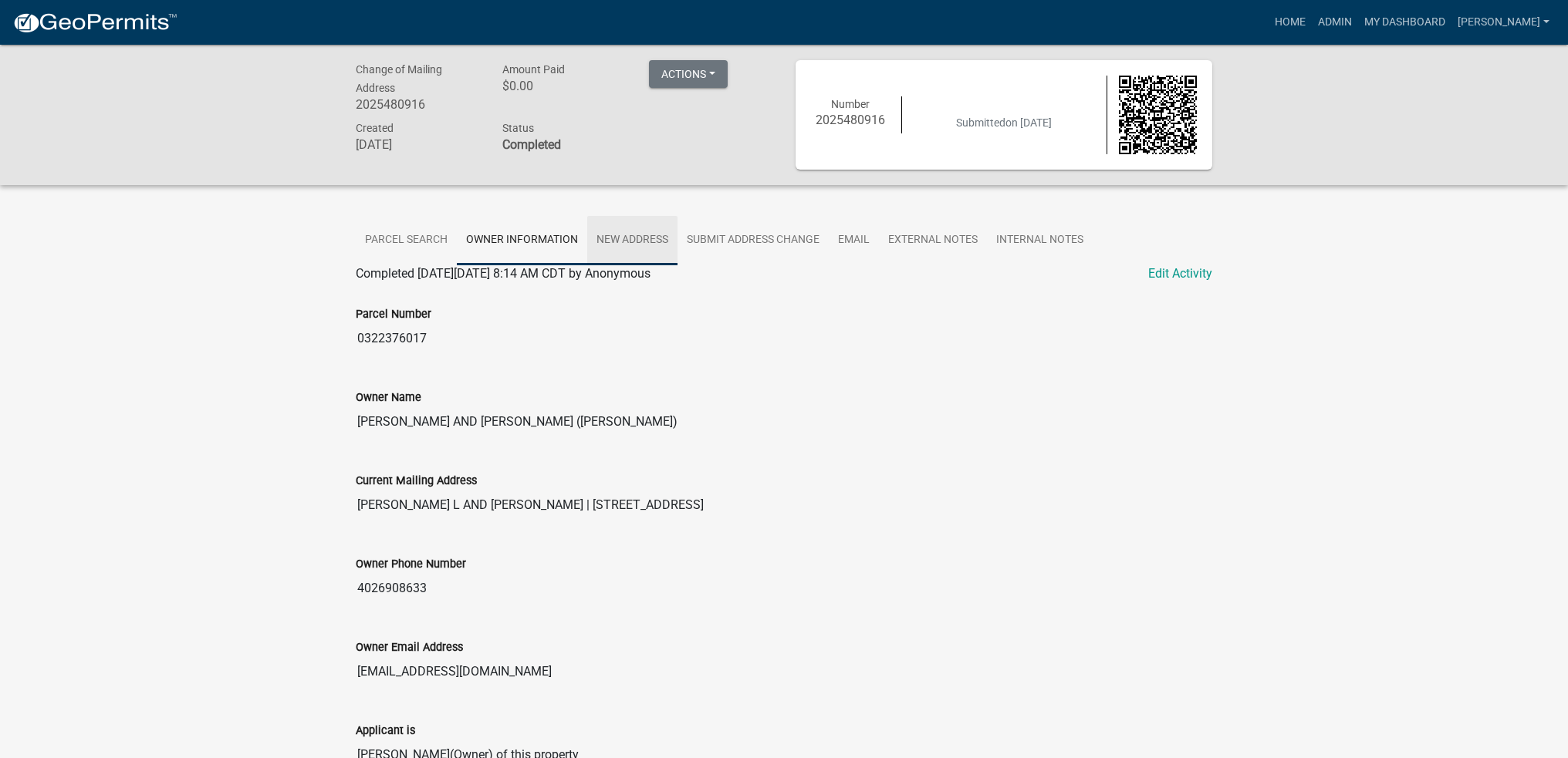
click at [627, 226] on link "New Address" at bounding box center [632, 241] width 90 height 49
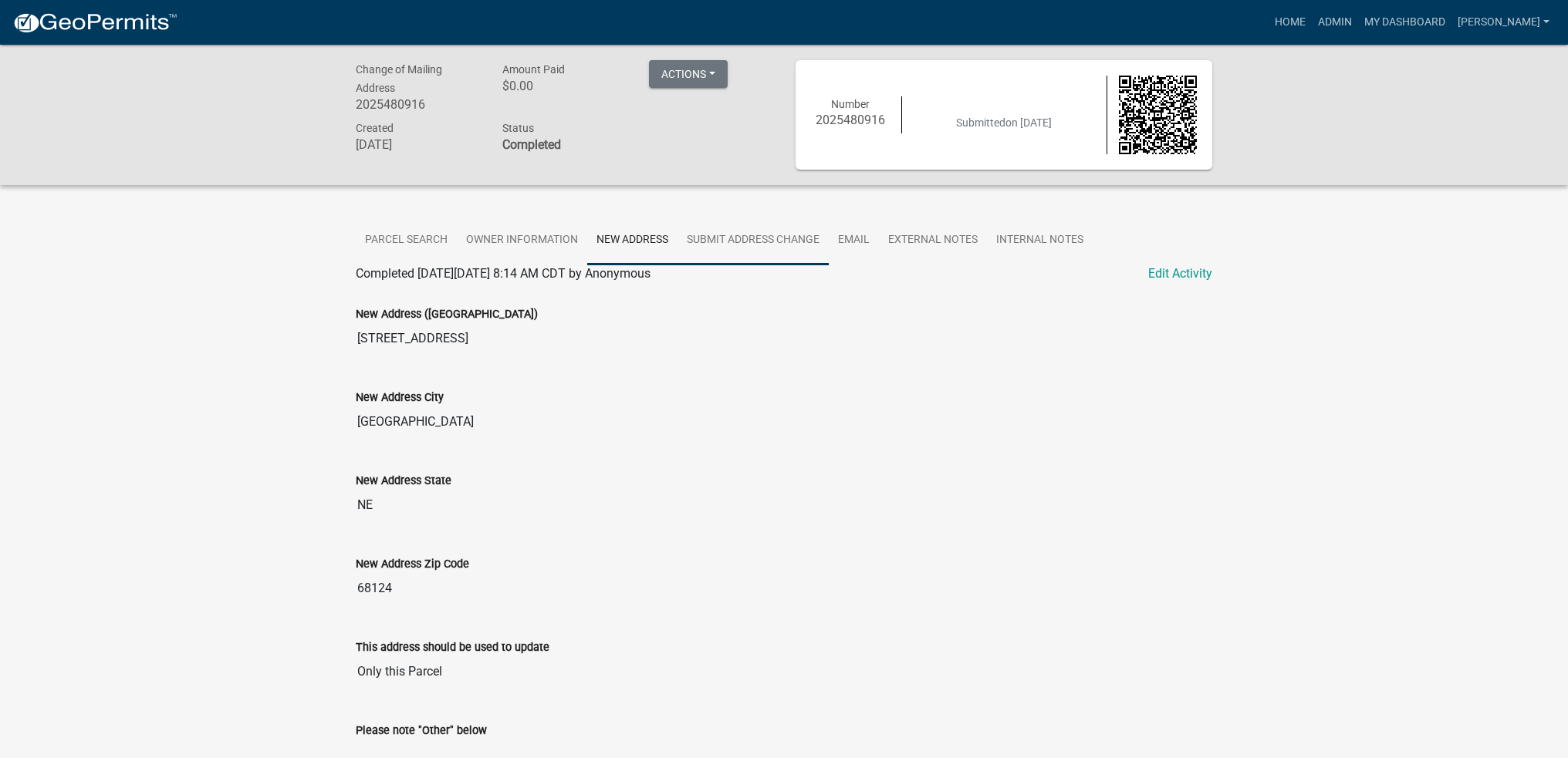
click at [746, 235] on link "Submit Address Change" at bounding box center [753, 241] width 152 height 49
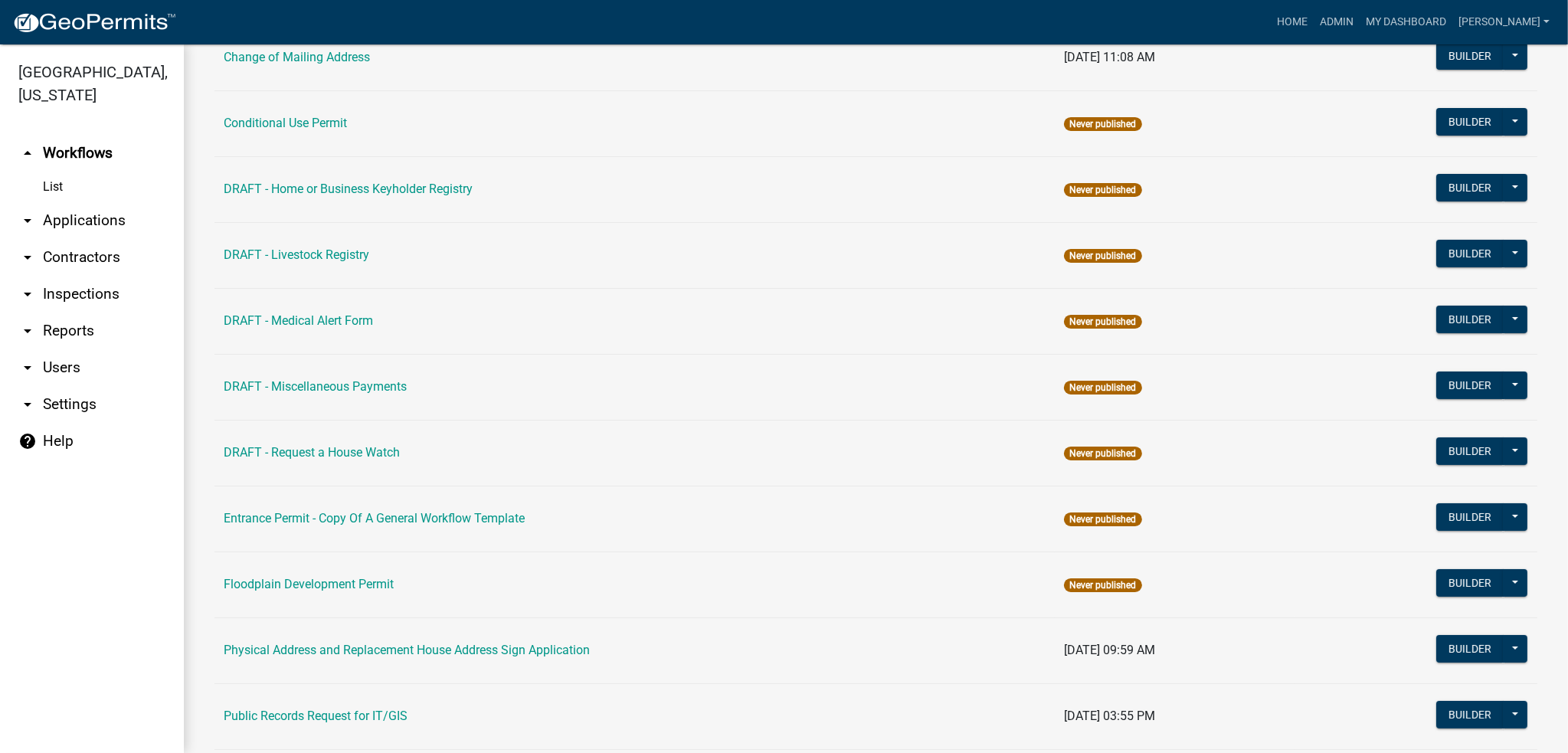
scroll to position [383, 0]
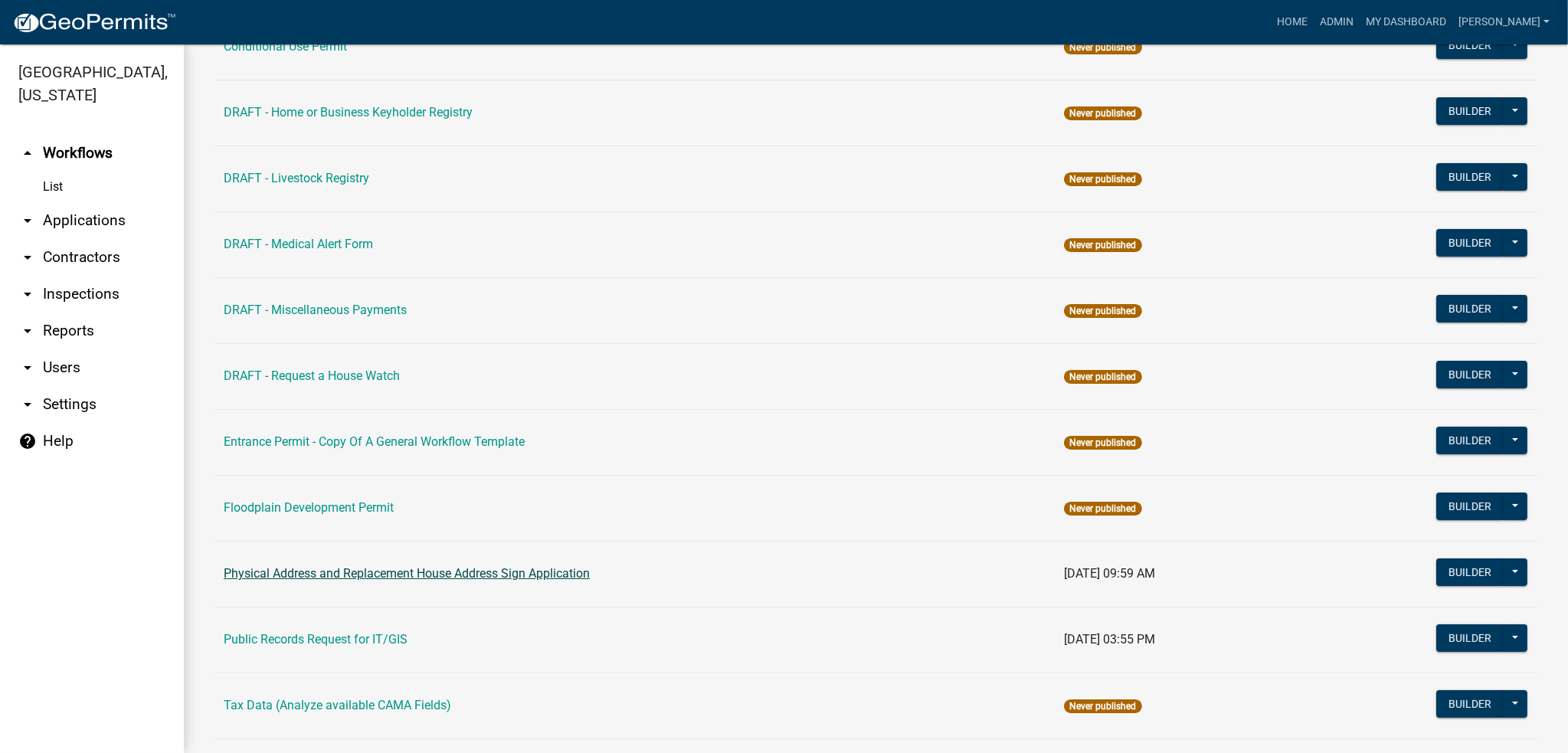
click at [469, 573] on link "Physical Address and Replacement House Address Sign Application" at bounding box center [406, 574] width 366 height 14
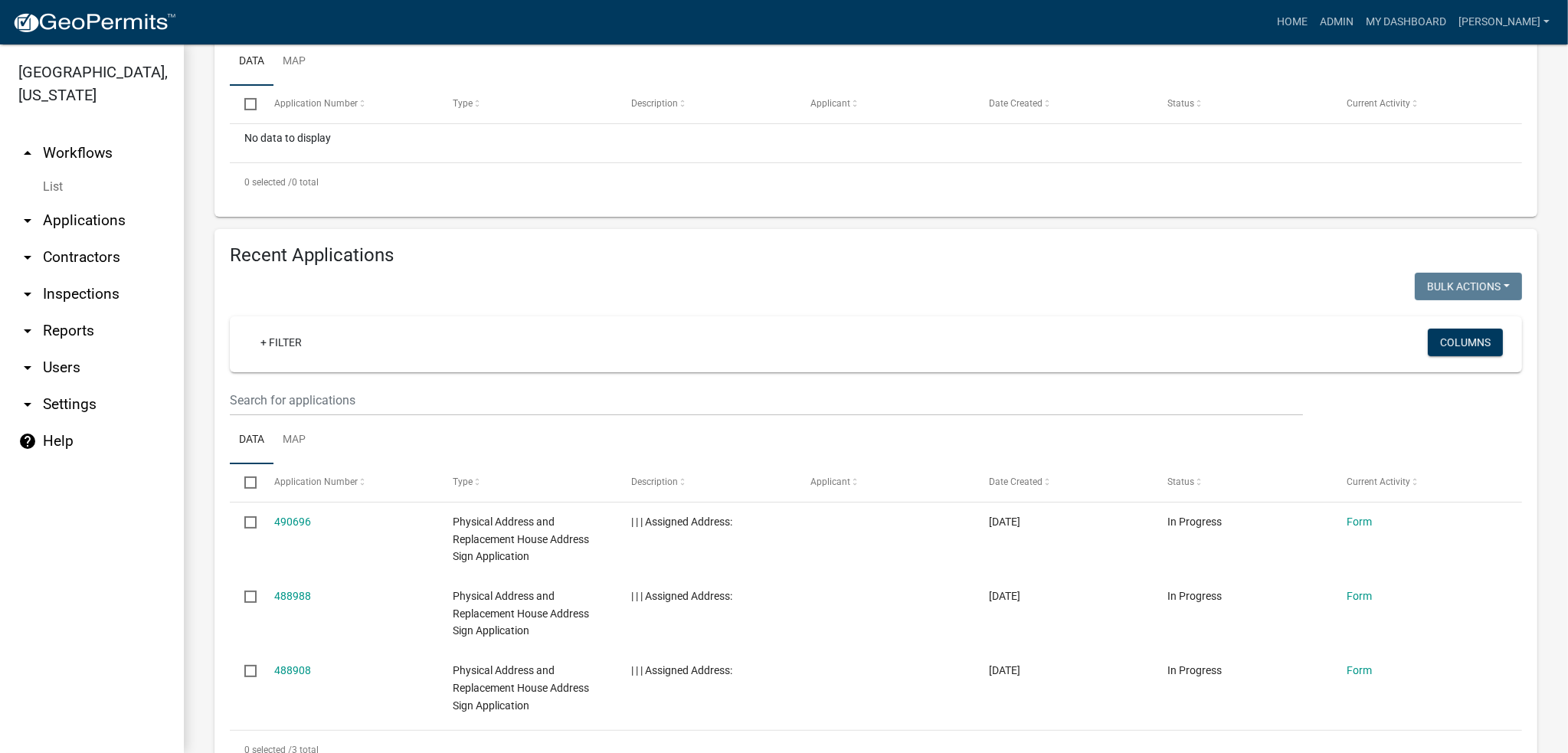
scroll to position [459, 0]
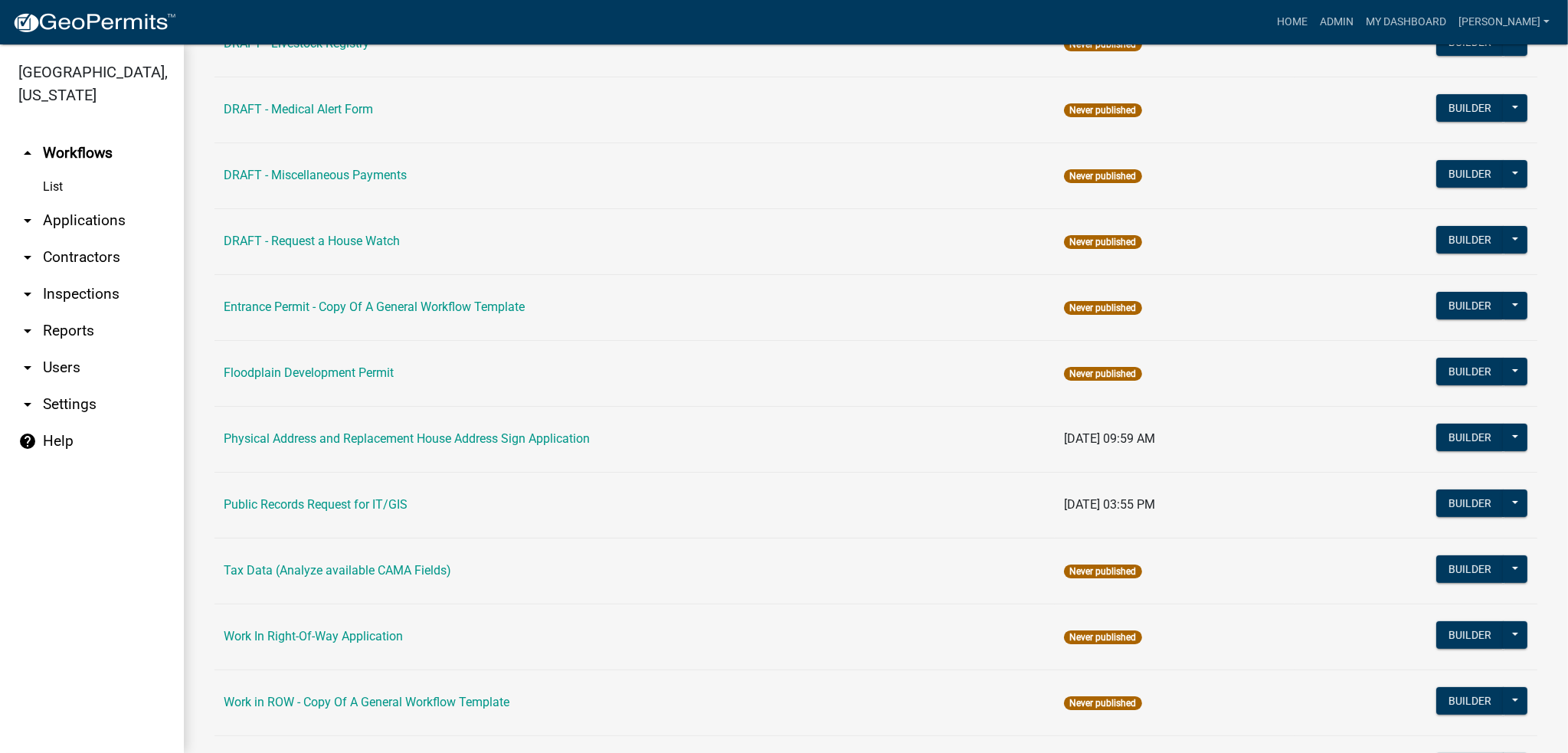
scroll to position [537, 0]
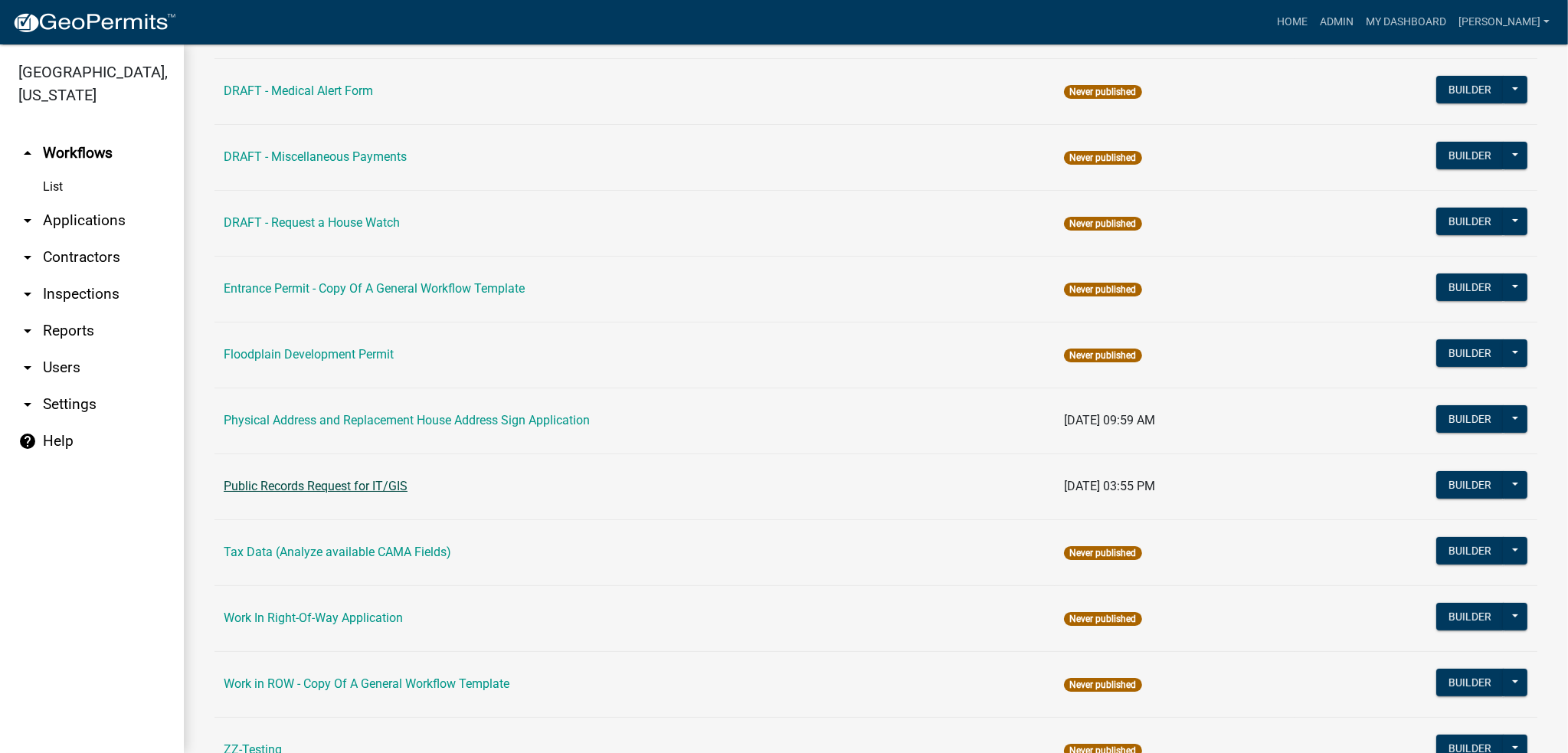
click at [365, 488] on link "Public Records Request for IT/GIS" at bounding box center [315, 486] width 184 height 14
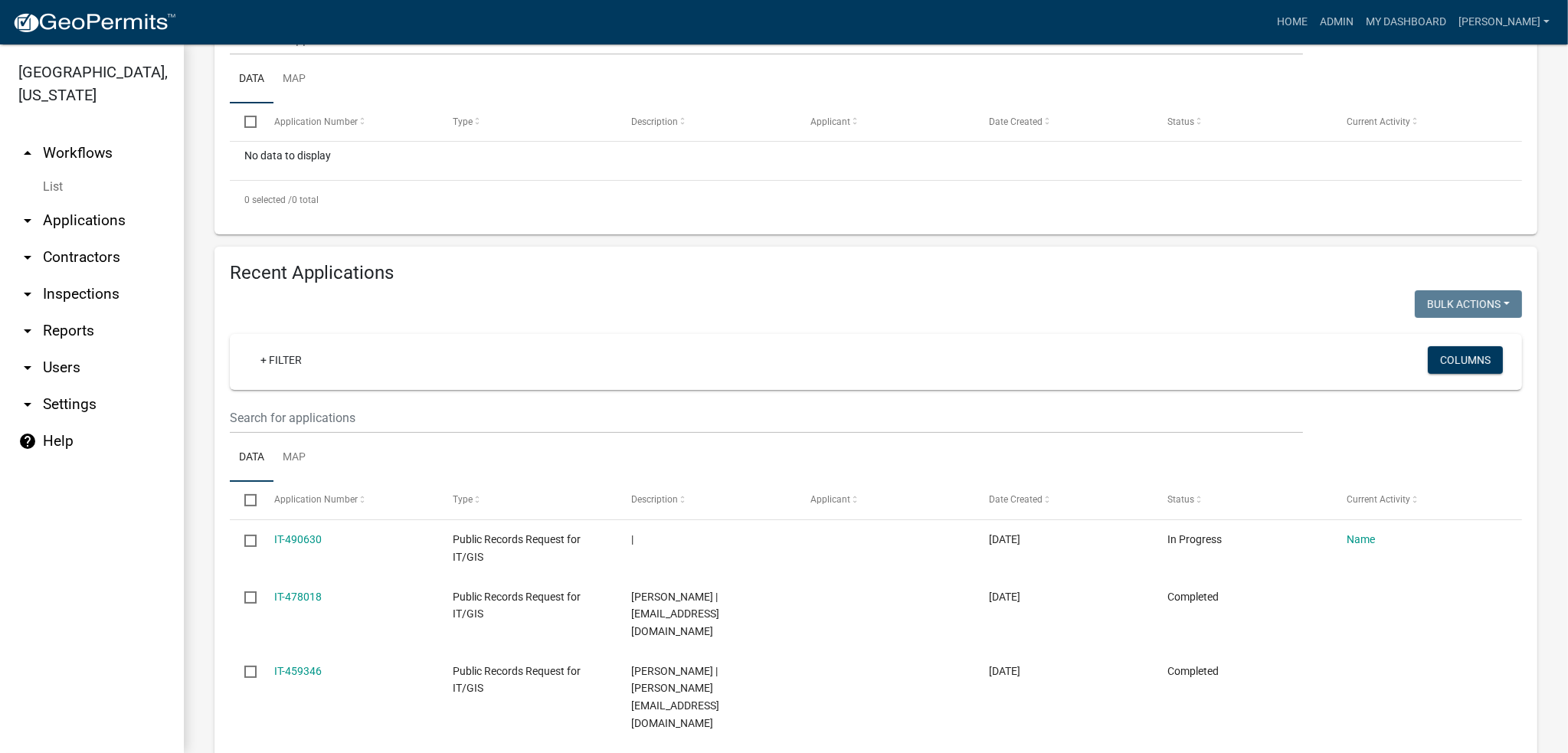
scroll to position [383, 0]
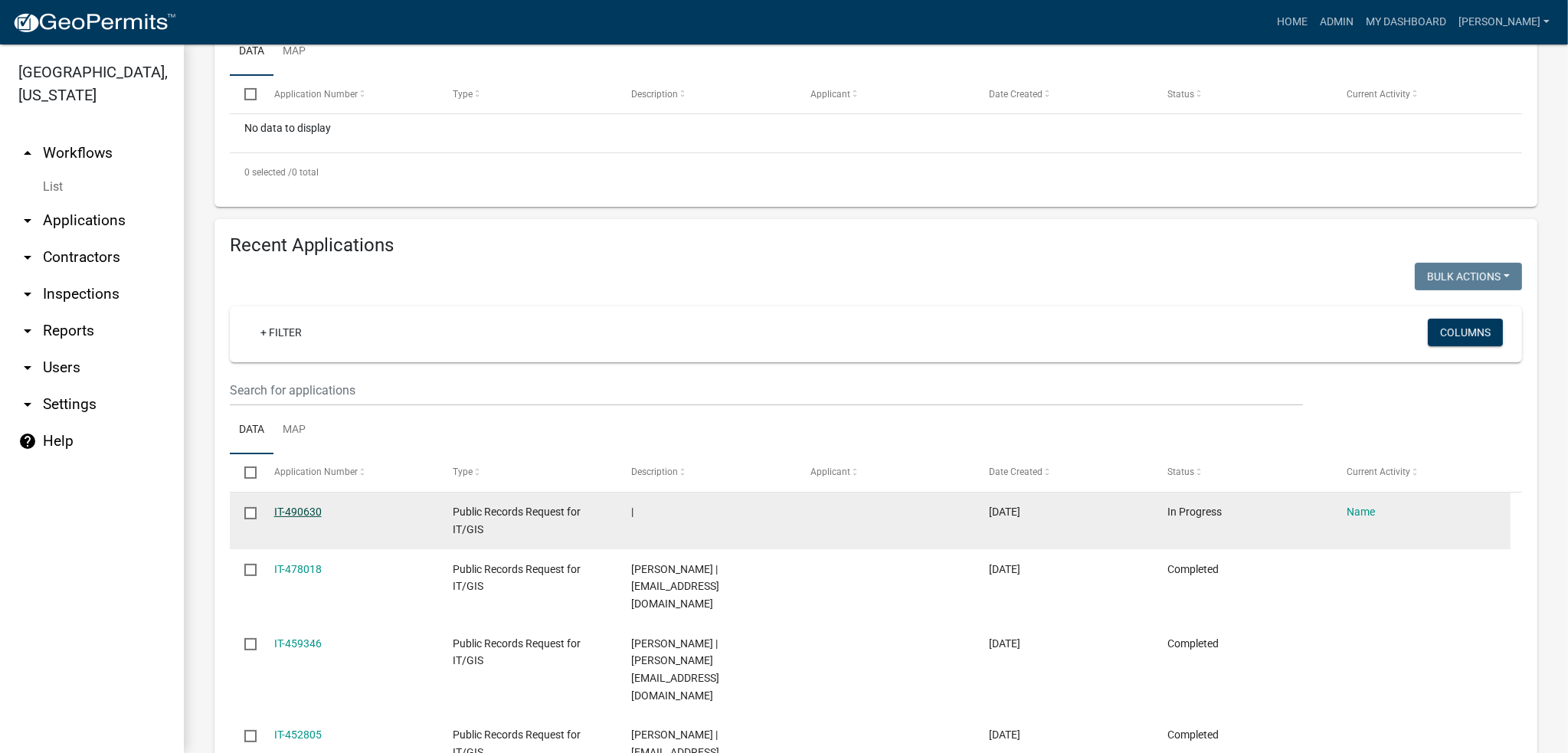
click at [293, 512] on link "IT-490630" at bounding box center [298, 512] width 47 height 12
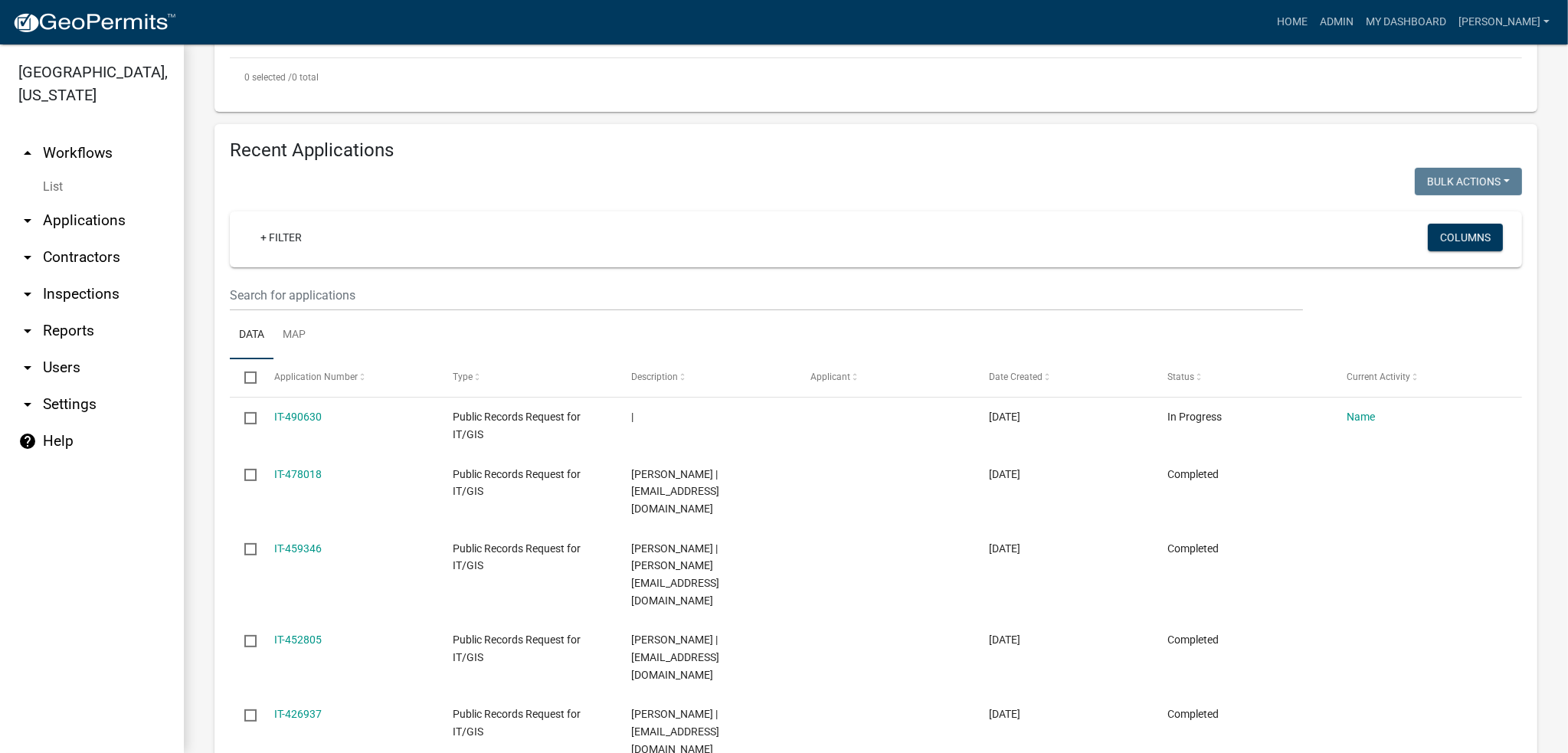
scroll to position [537, 0]
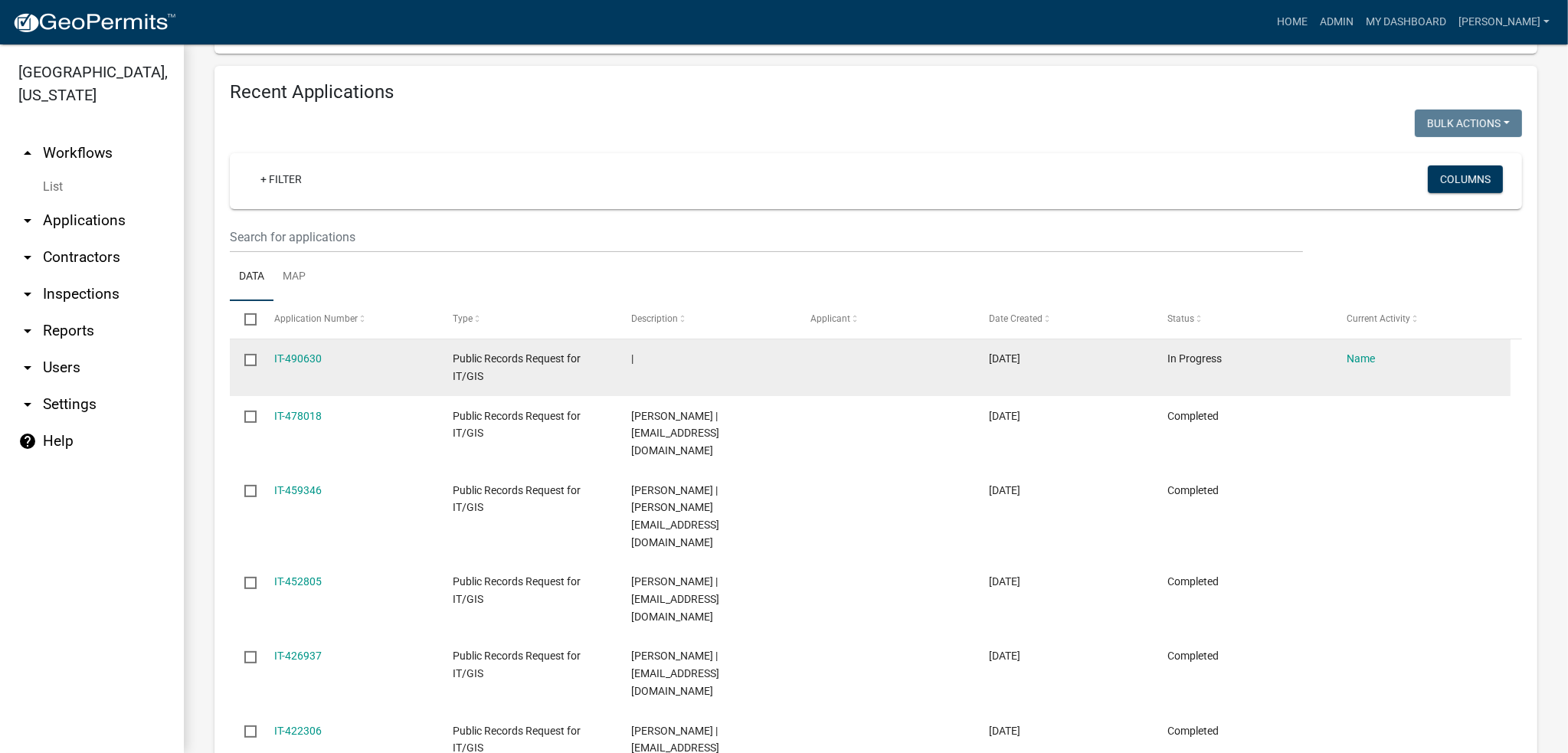
click at [254, 364] on input "checkbox" at bounding box center [249, 359] width 10 height 10
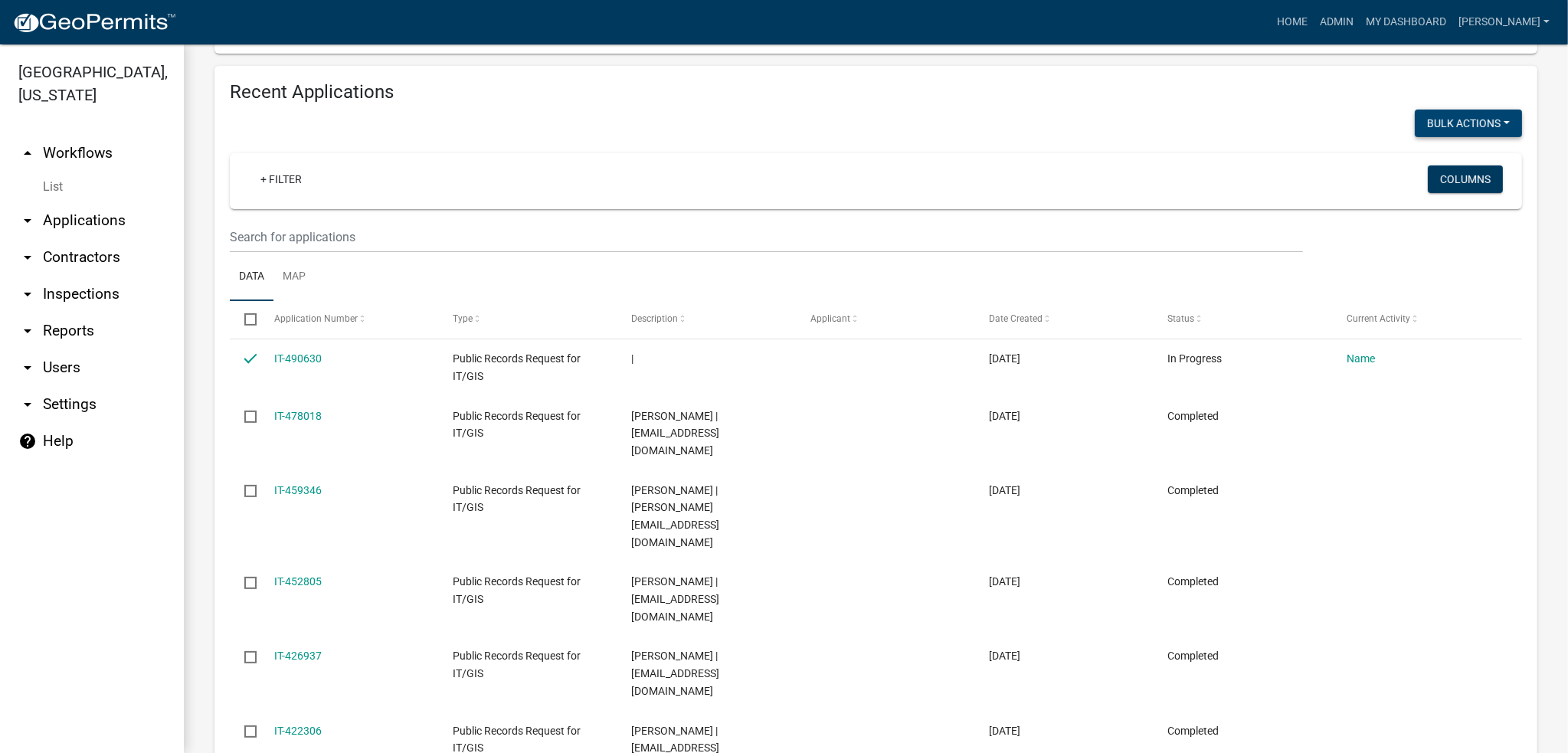
click at [1438, 125] on button "Bulk Actions" at bounding box center [1467, 123] width 107 height 27
click at [1435, 153] on button "Void" at bounding box center [1460, 163] width 122 height 37
checkbox input "false"
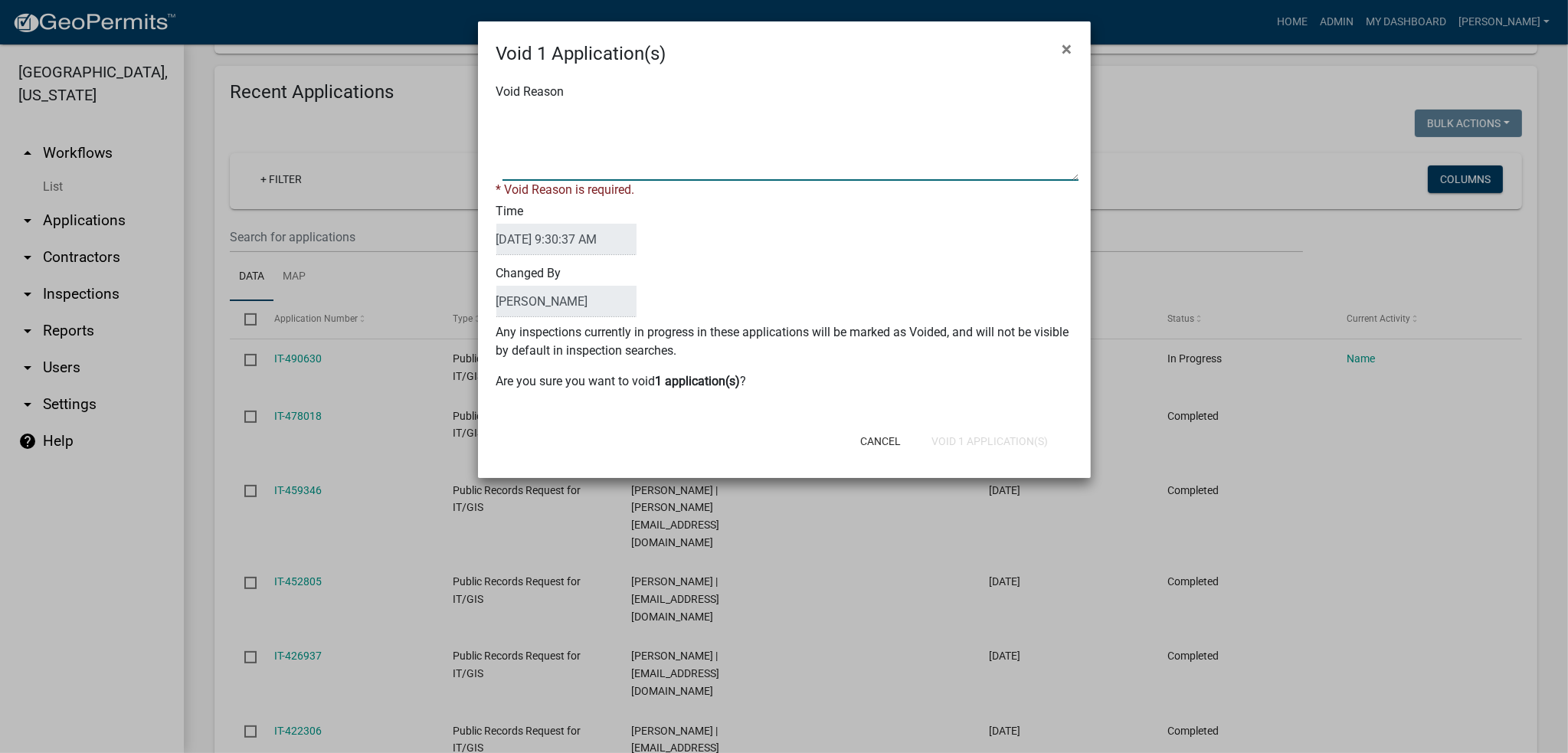
click at [585, 155] on textarea "Void Reason" at bounding box center [790, 142] width 576 height 76
type textarea "not completed"
click at [983, 442] on div "Cancel Void 1 Application(s)" at bounding box center [885, 442] width 378 height 40
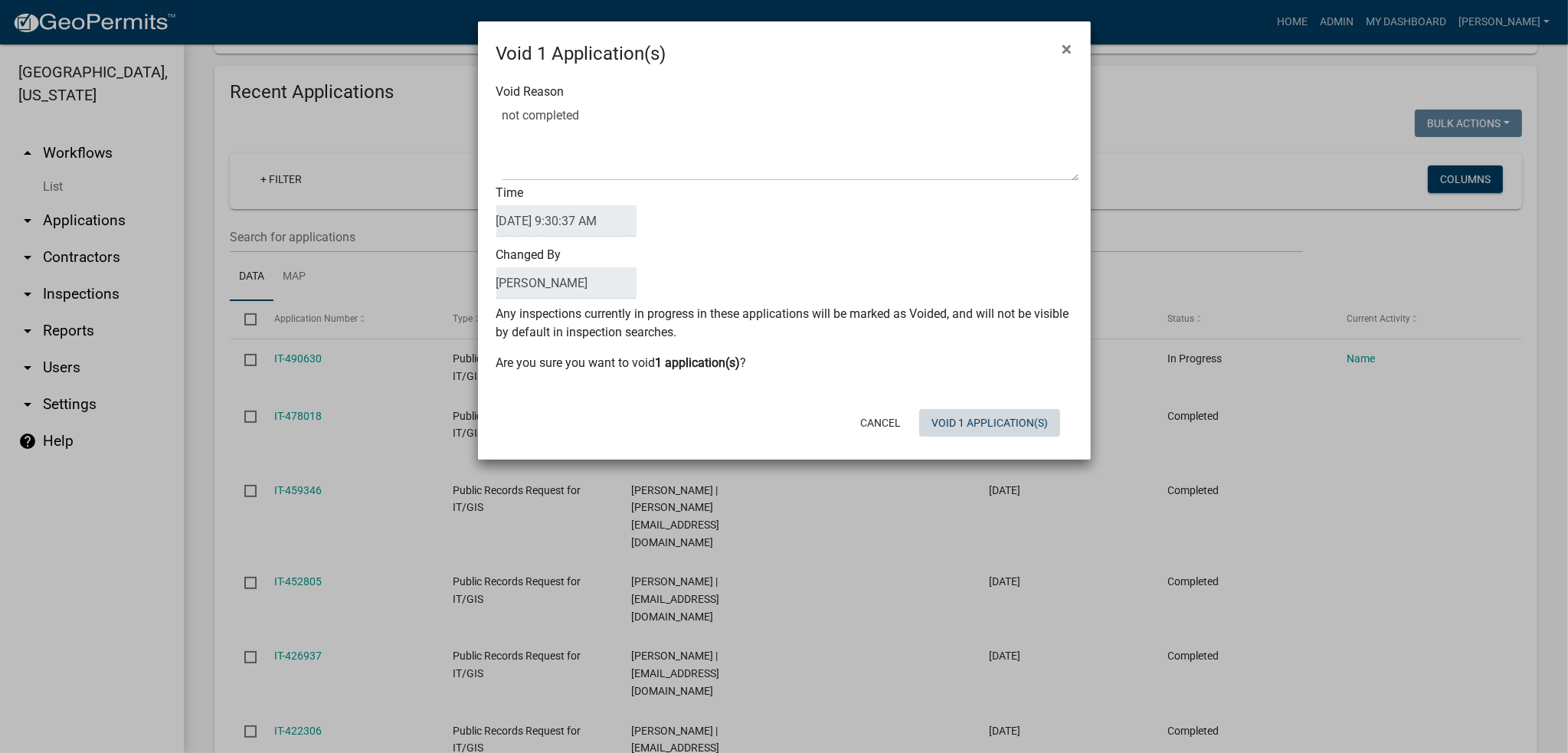
click at [978, 425] on button "Void 1 Application(s)" at bounding box center [989, 423] width 141 height 27
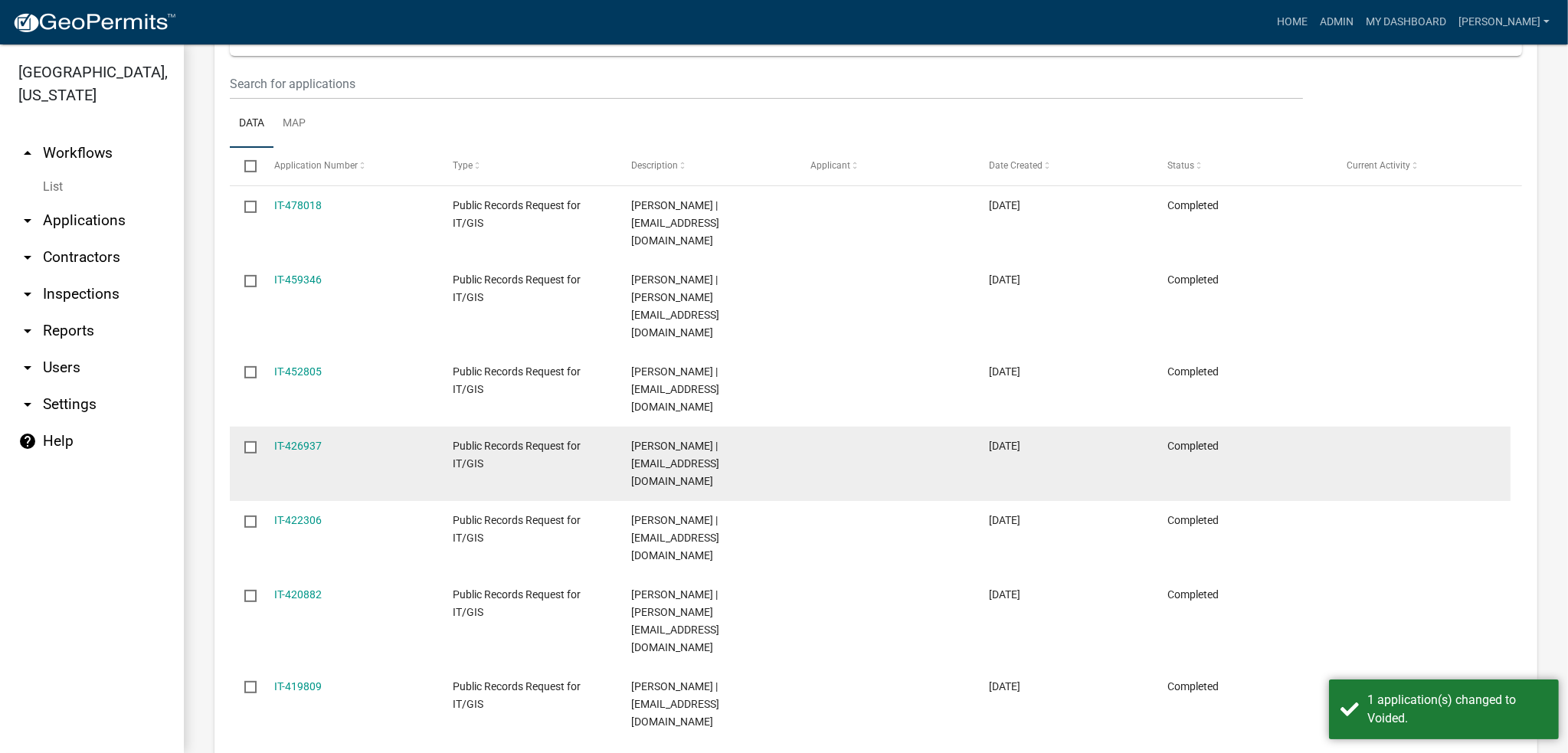
scroll to position [766, 0]
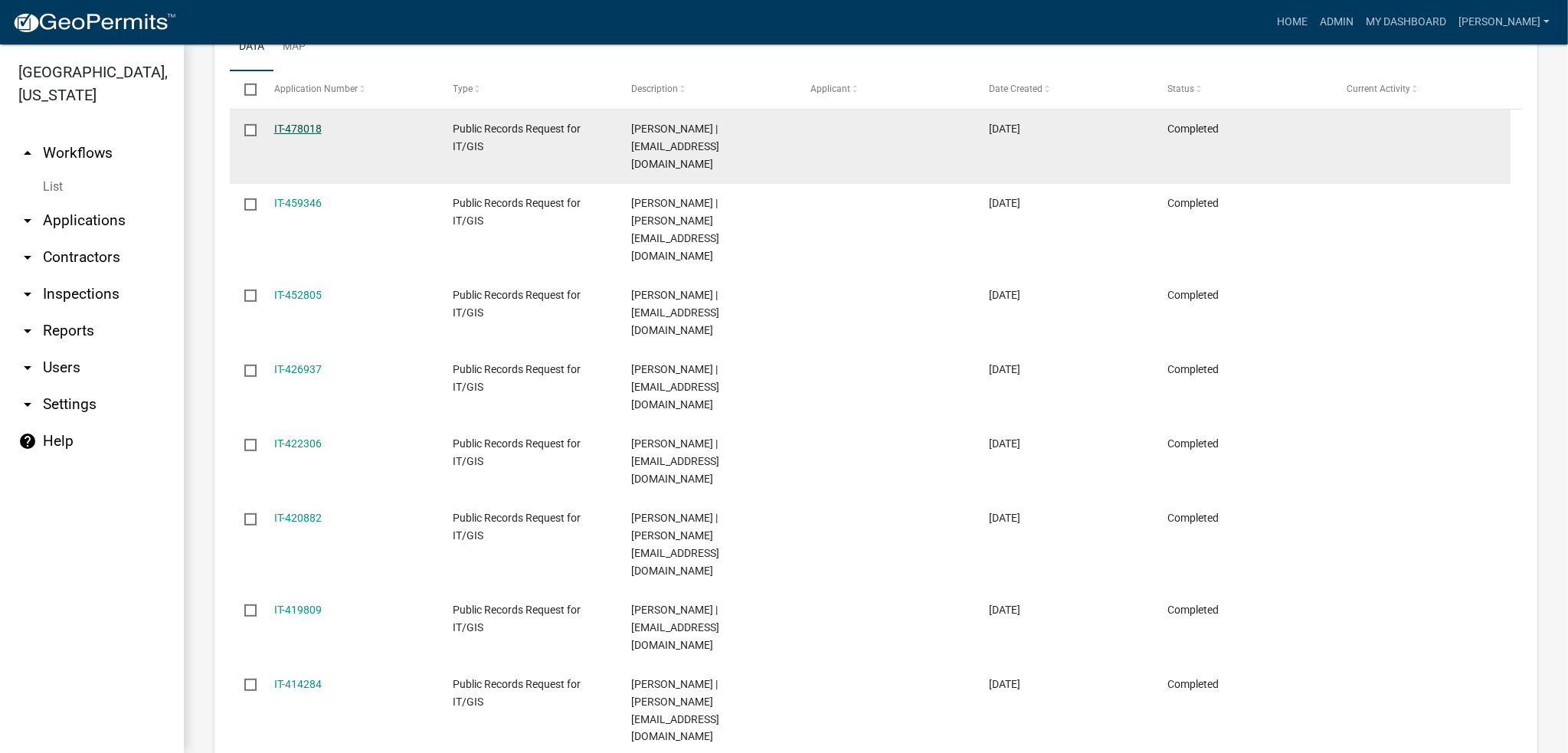
click at [298, 126] on link "IT-478018" at bounding box center [298, 128] width 47 height 12
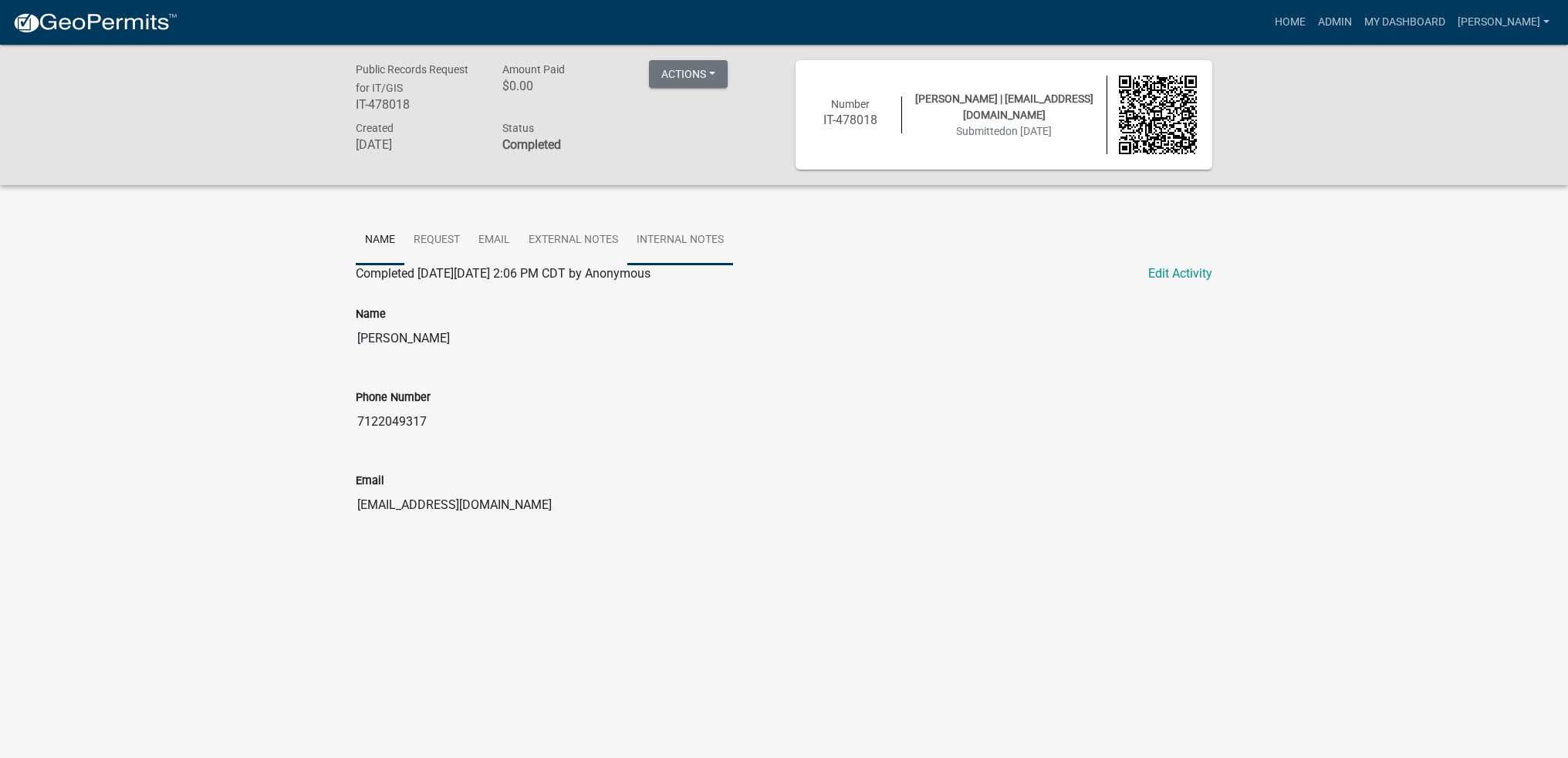
click at [681, 228] on link "Internal Notes" at bounding box center [680, 241] width 105 height 49
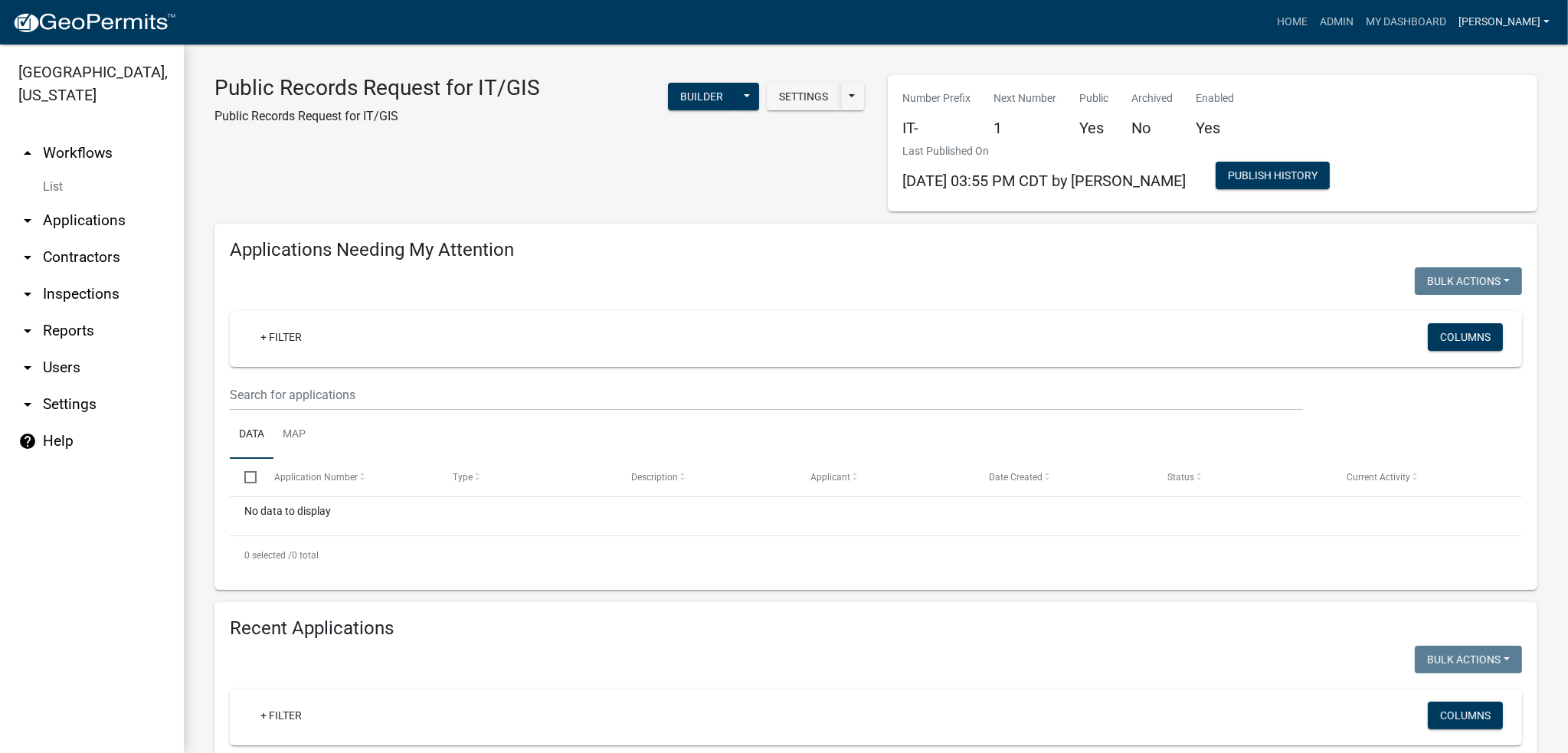
click at [1507, 11] on link "[PERSON_NAME]" at bounding box center [1504, 23] width 104 height 29
click at [1490, 147] on link "Logout" at bounding box center [1494, 150] width 122 height 37
